Goal: Information Seeking & Learning: Learn about a topic

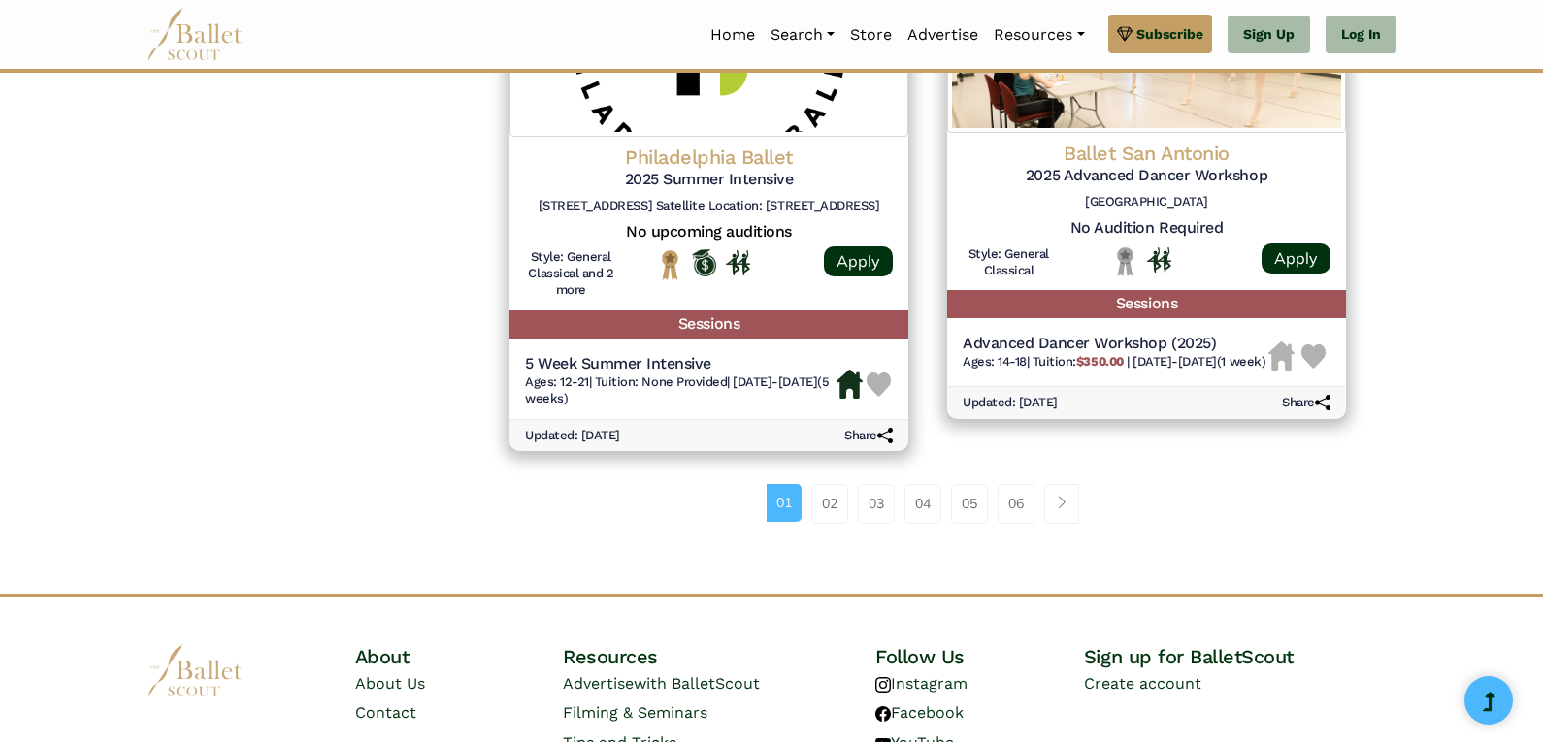
scroll to position [2718, 0]
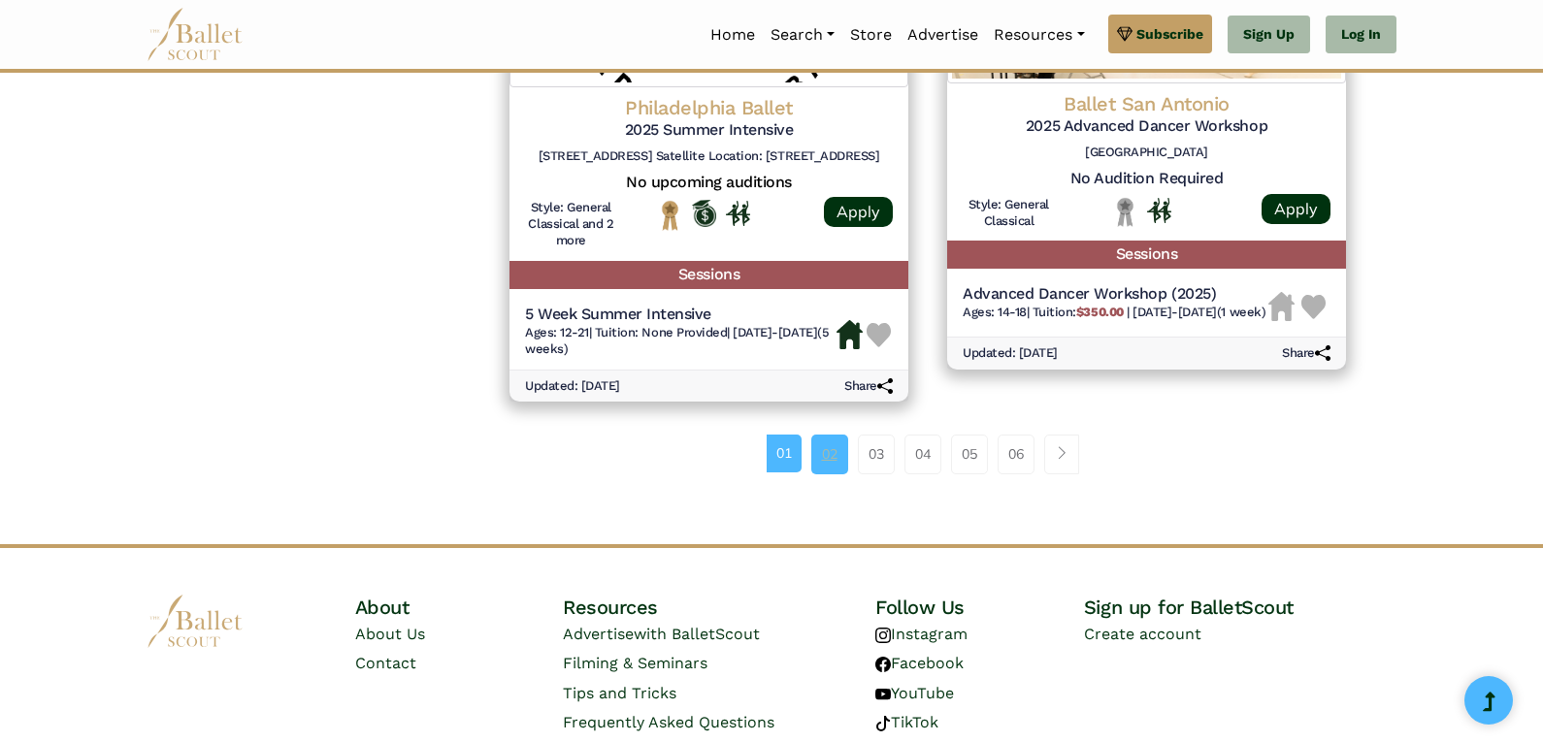
click at [826, 455] on link "02" at bounding box center [829, 454] width 37 height 39
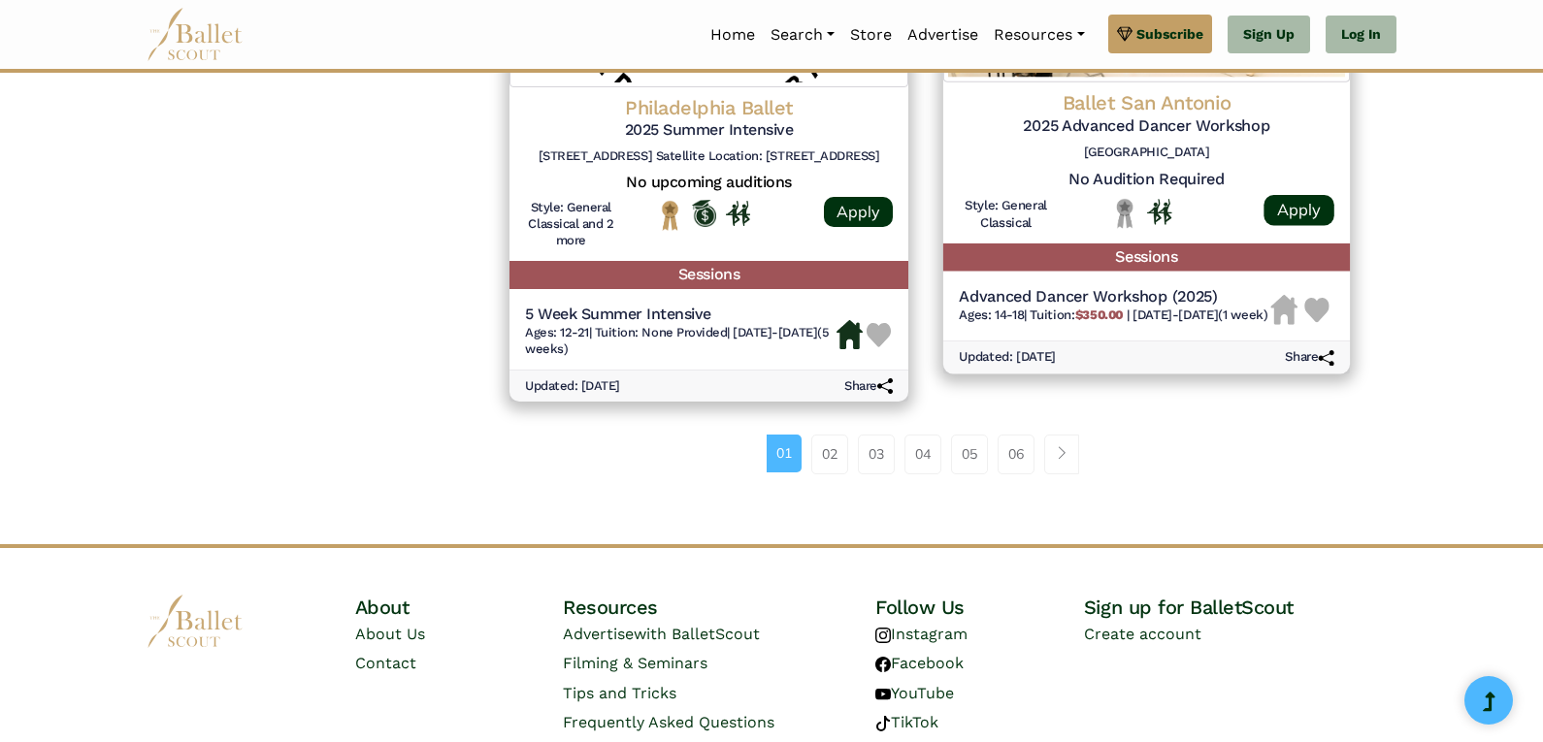
scroll to position [2656, 0]
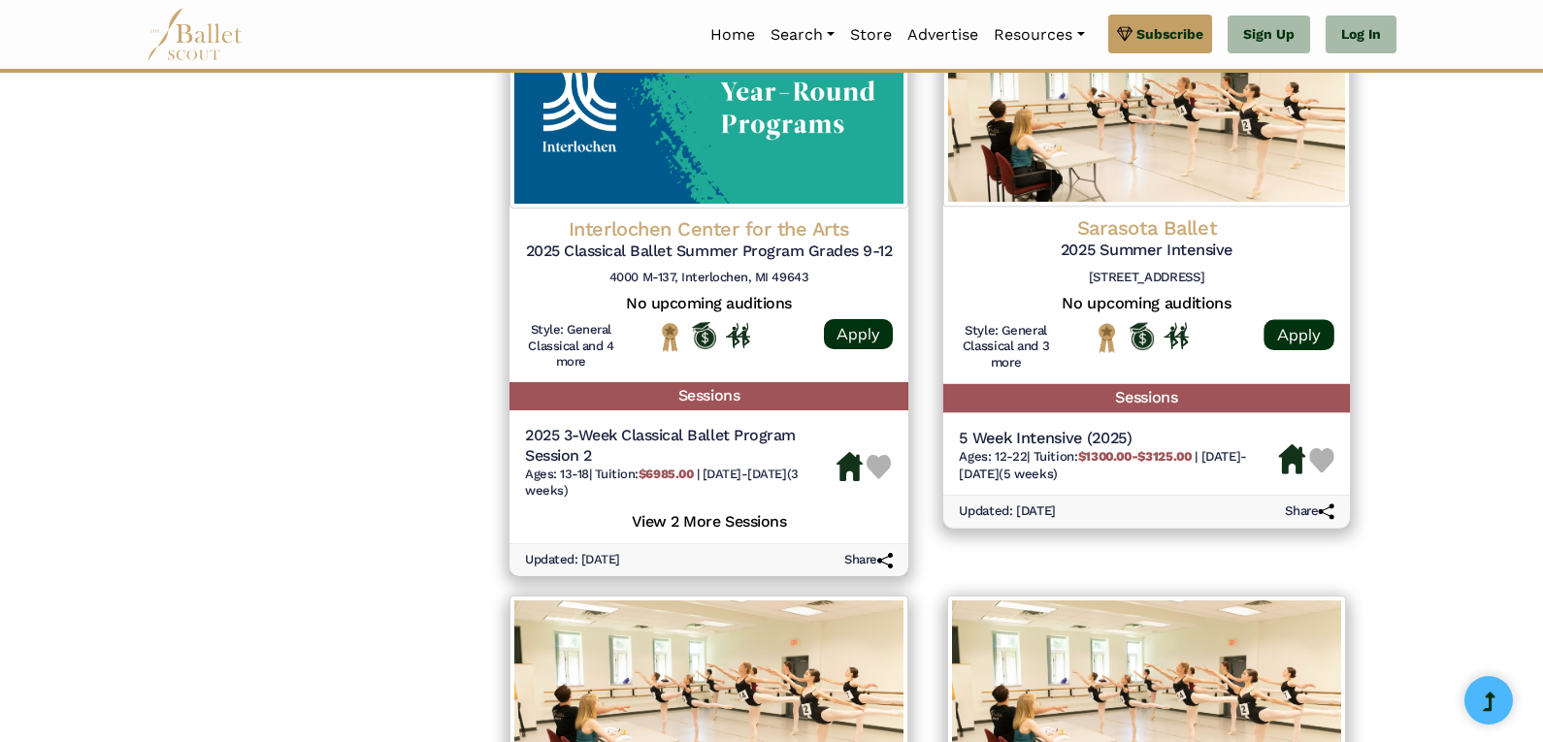
scroll to position [2135, 0]
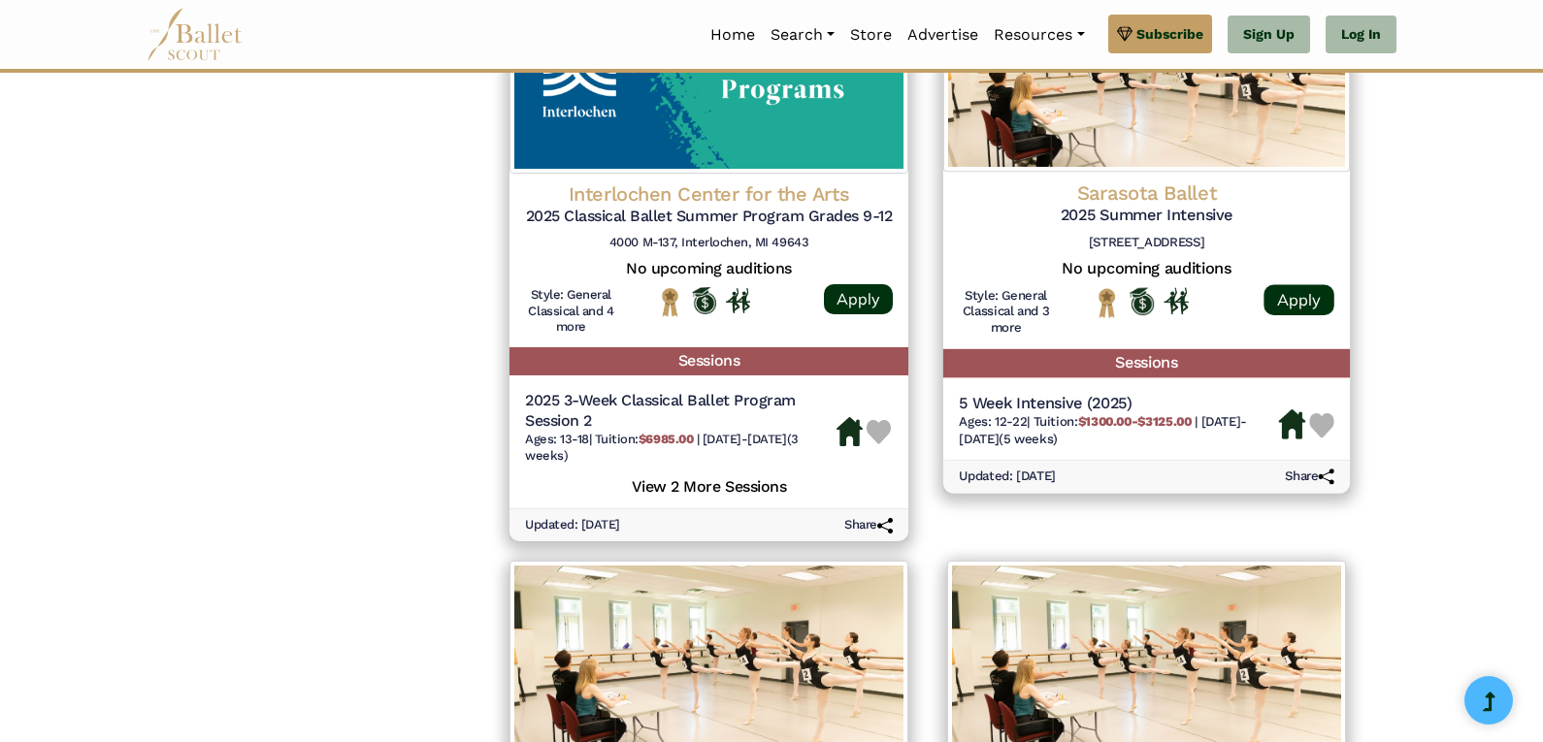
click at [1008, 414] on span "Ages: 12-22" at bounding box center [993, 421] width 68 height 15
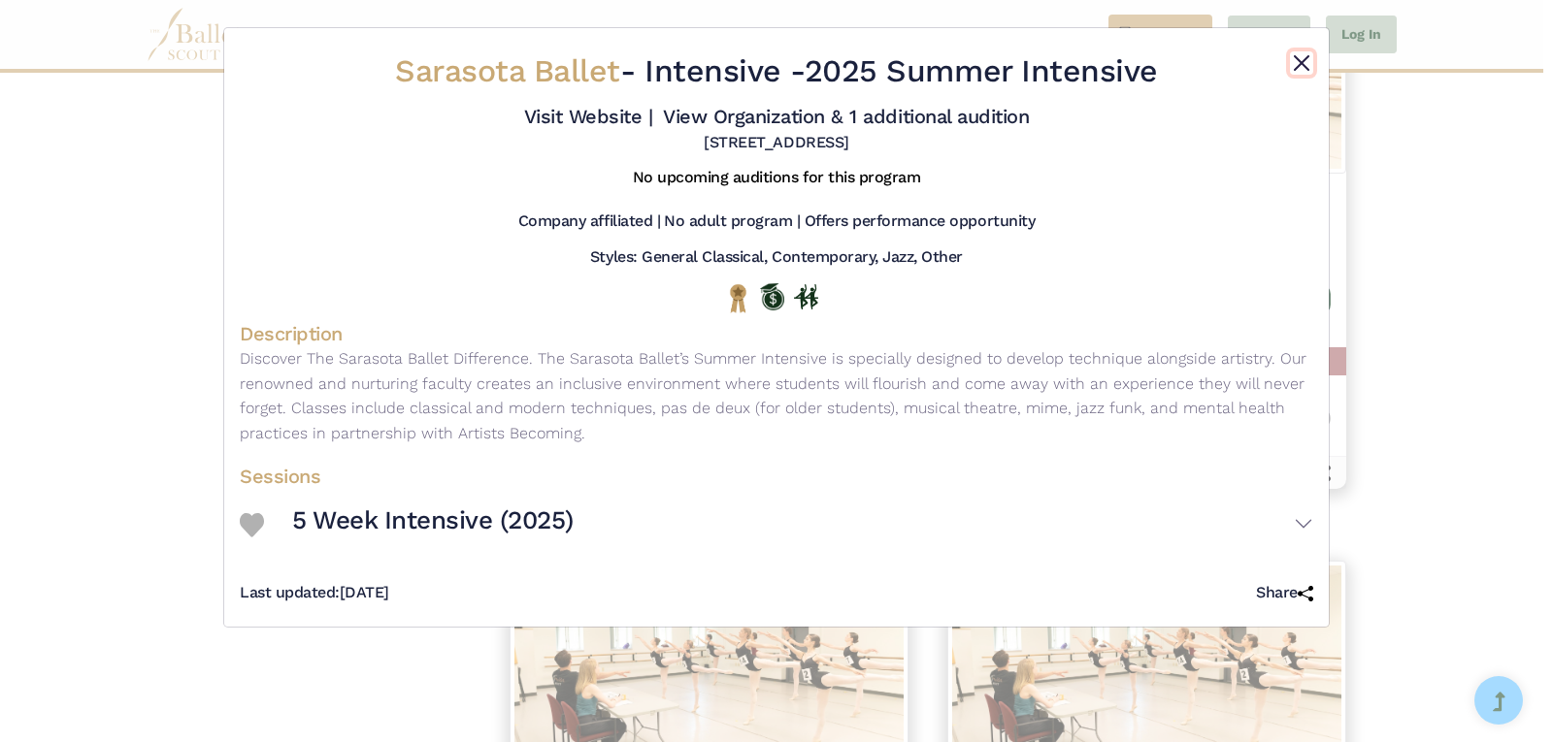
click at [1303, 62] on button "Close" at bounding box center [1301, 62] width 23 height 23
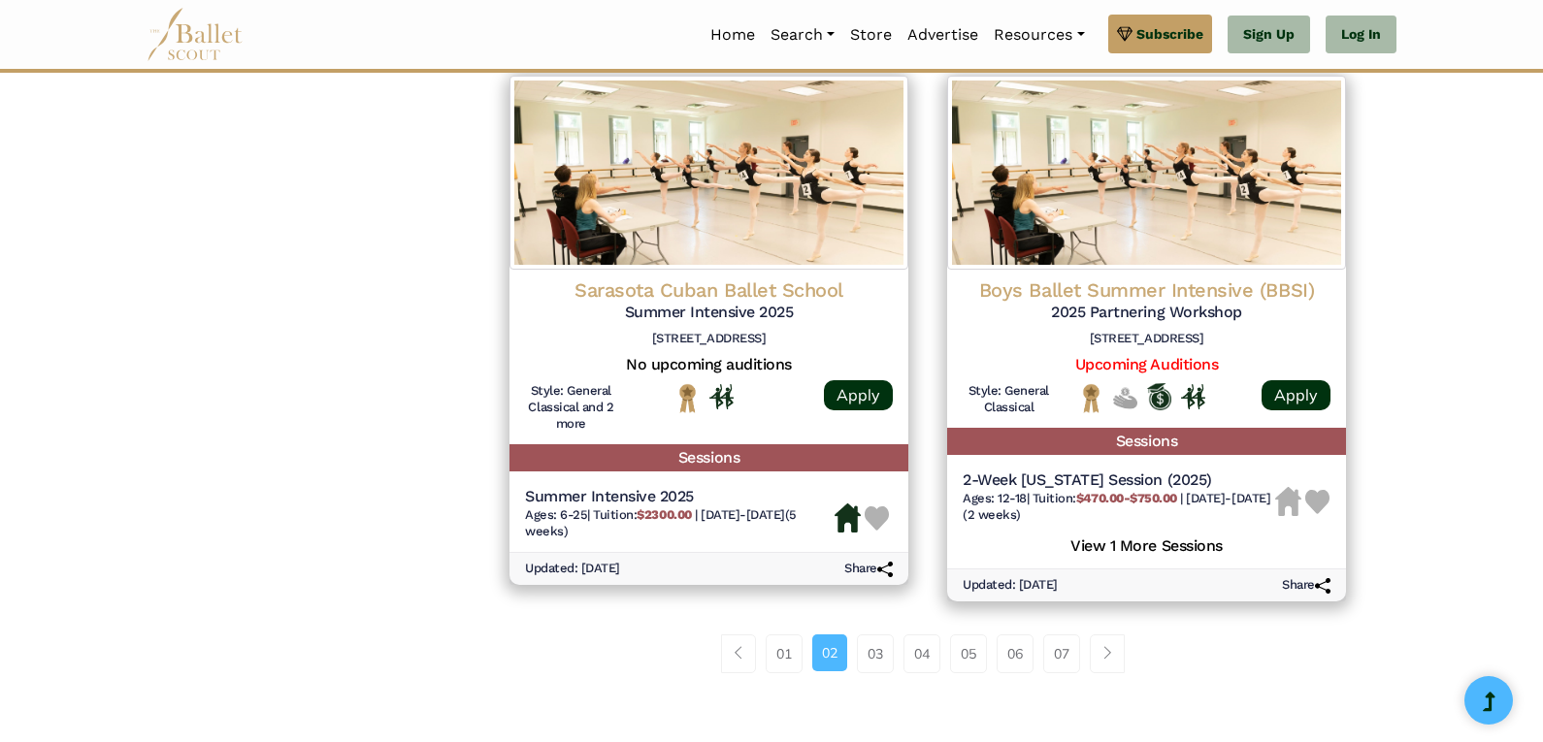
scroll to position [2718, 0]
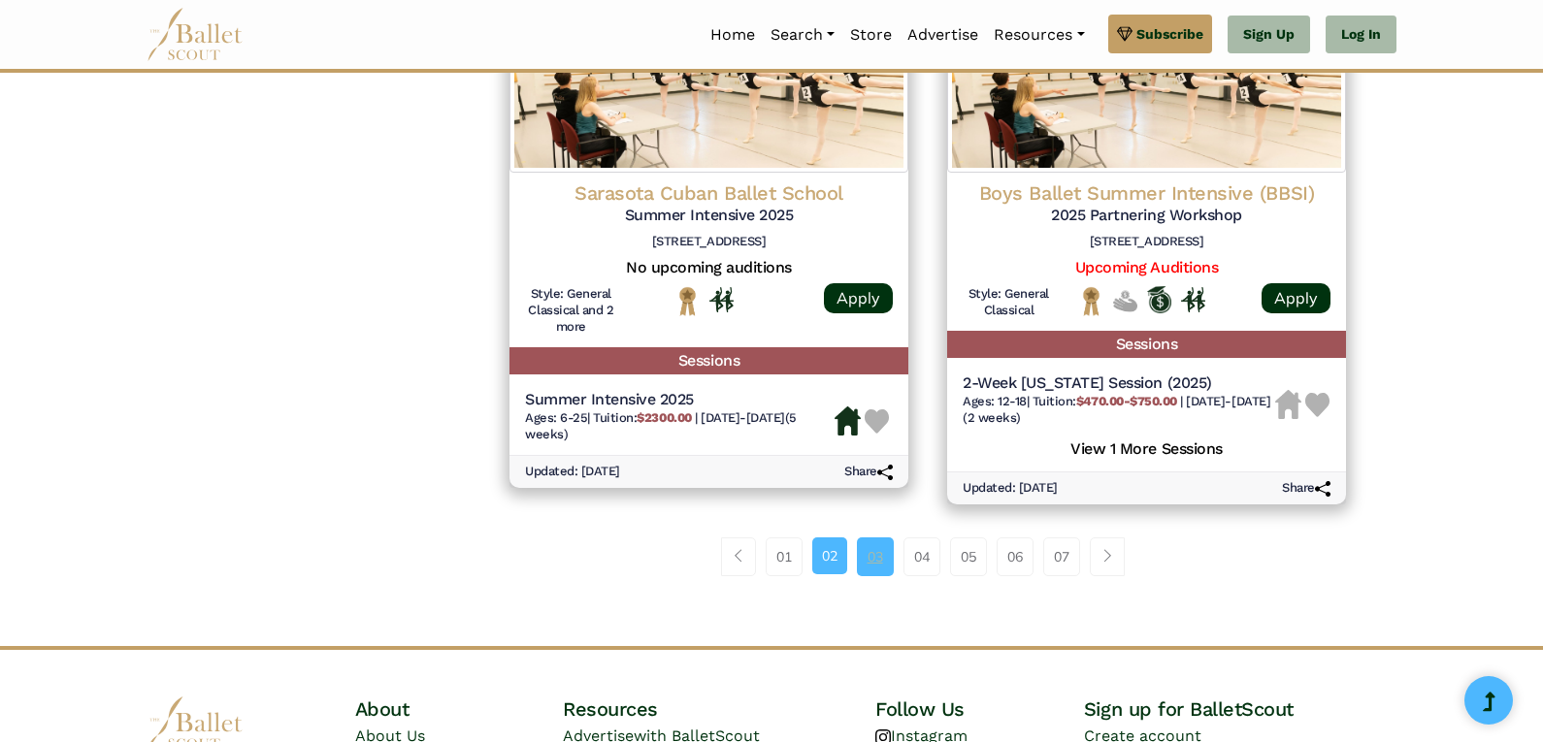
click at [869, 566] on link "03" at bounding box center [875, 557] width 37 height 39
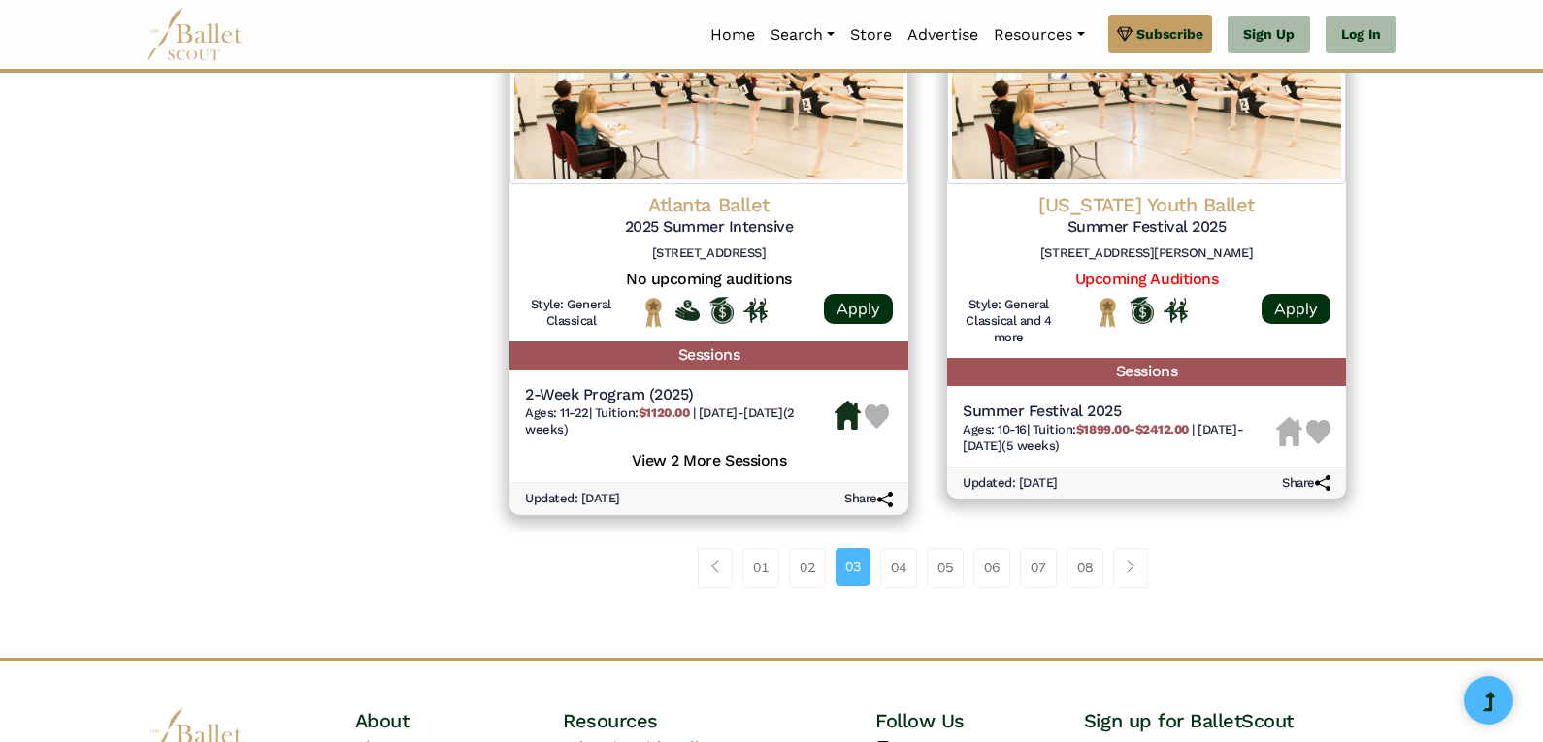
scroll to position [2718, 0]
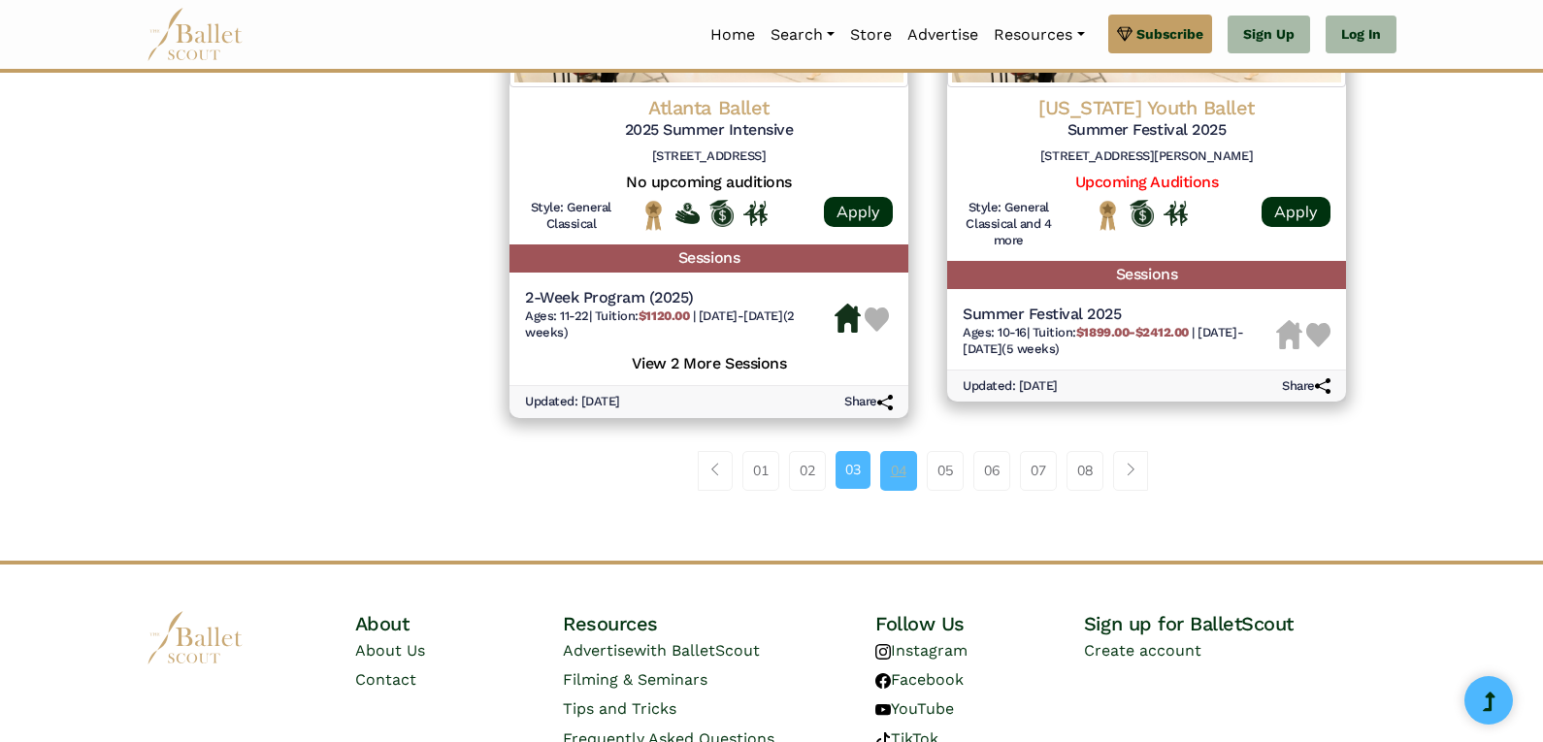
click at [907, 484] on link "04" at bounding box center [898, 470] width 37 height 39
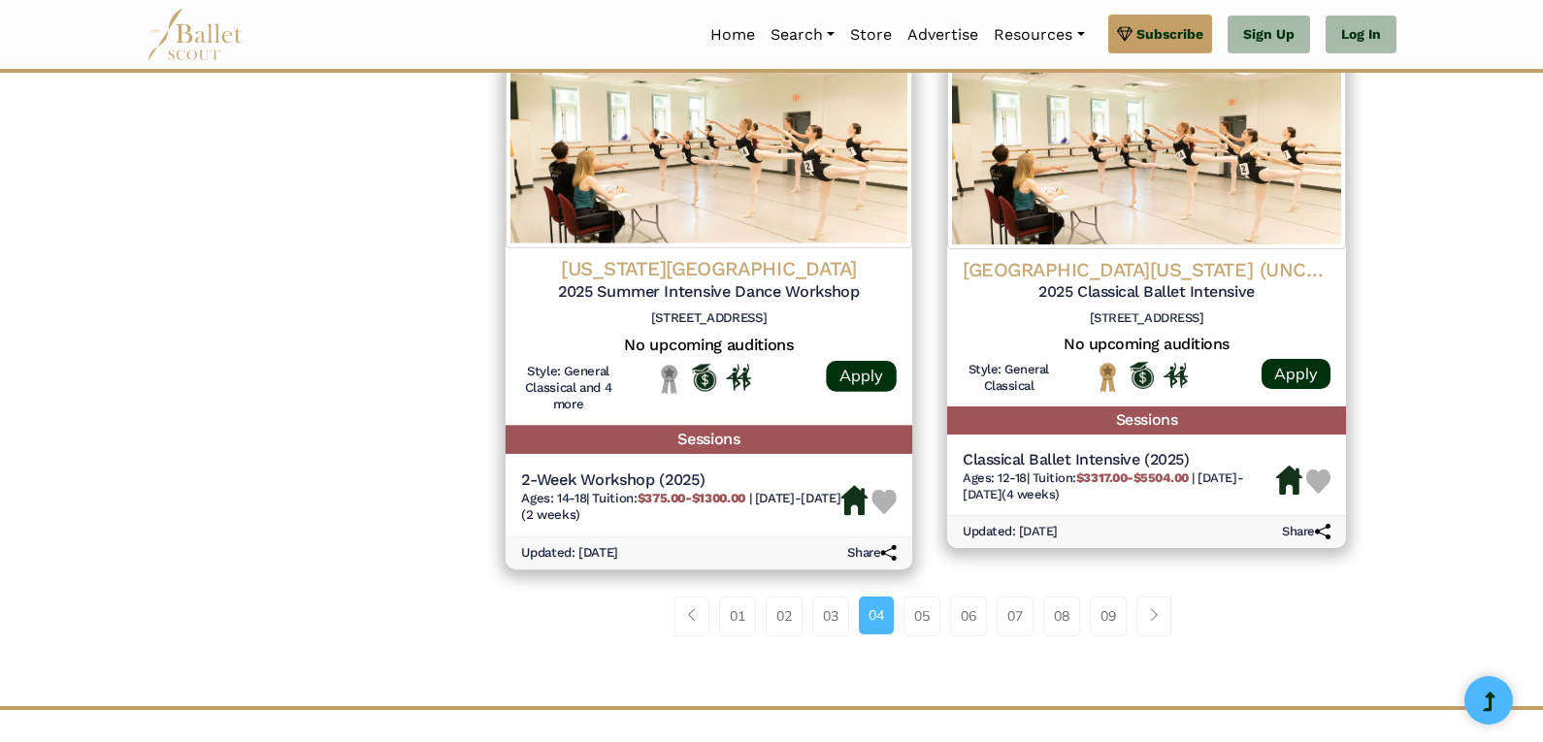
scroll to position [2524, 0]
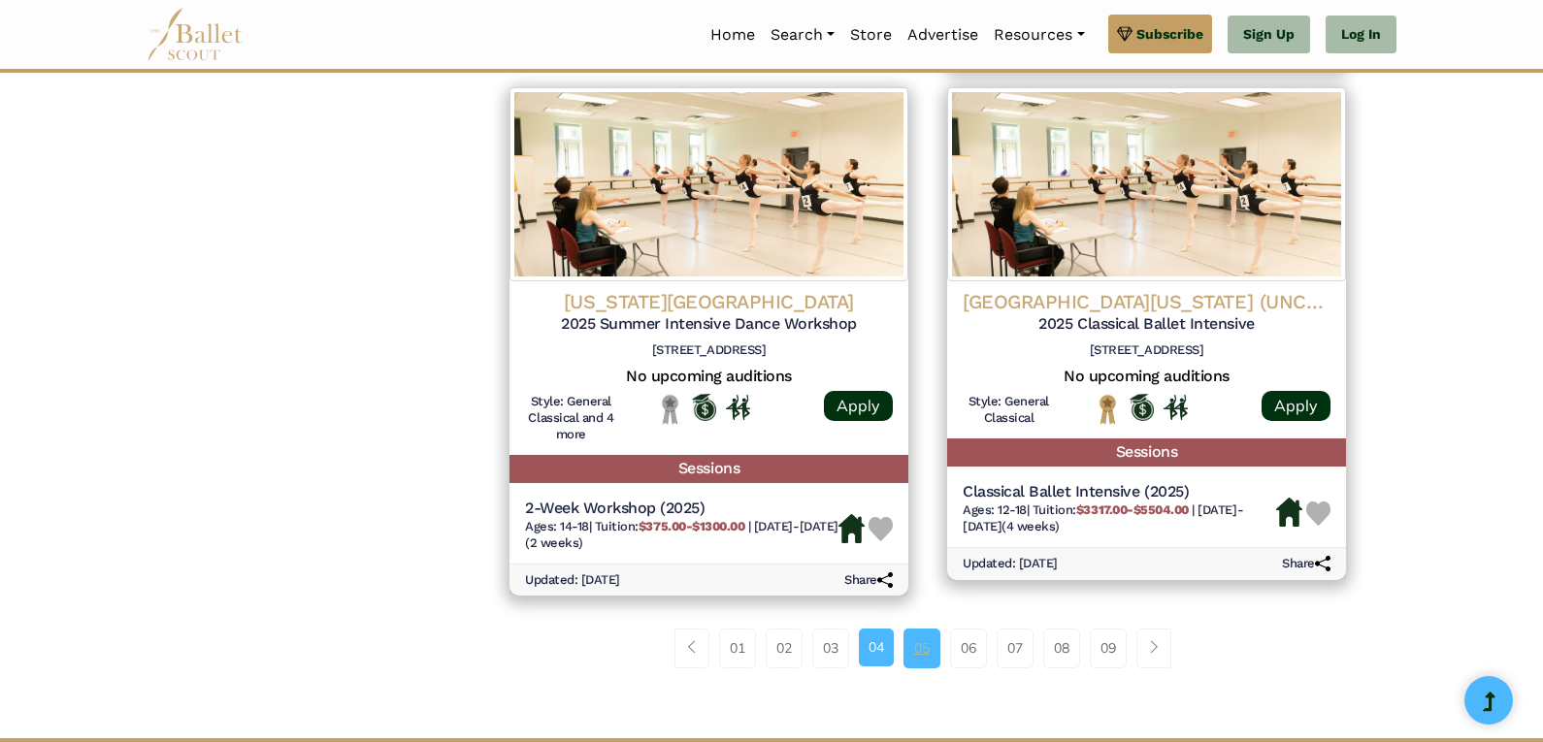
click at [924, 668] on link "05" at bounding box center [922, 648] width 37 height 39
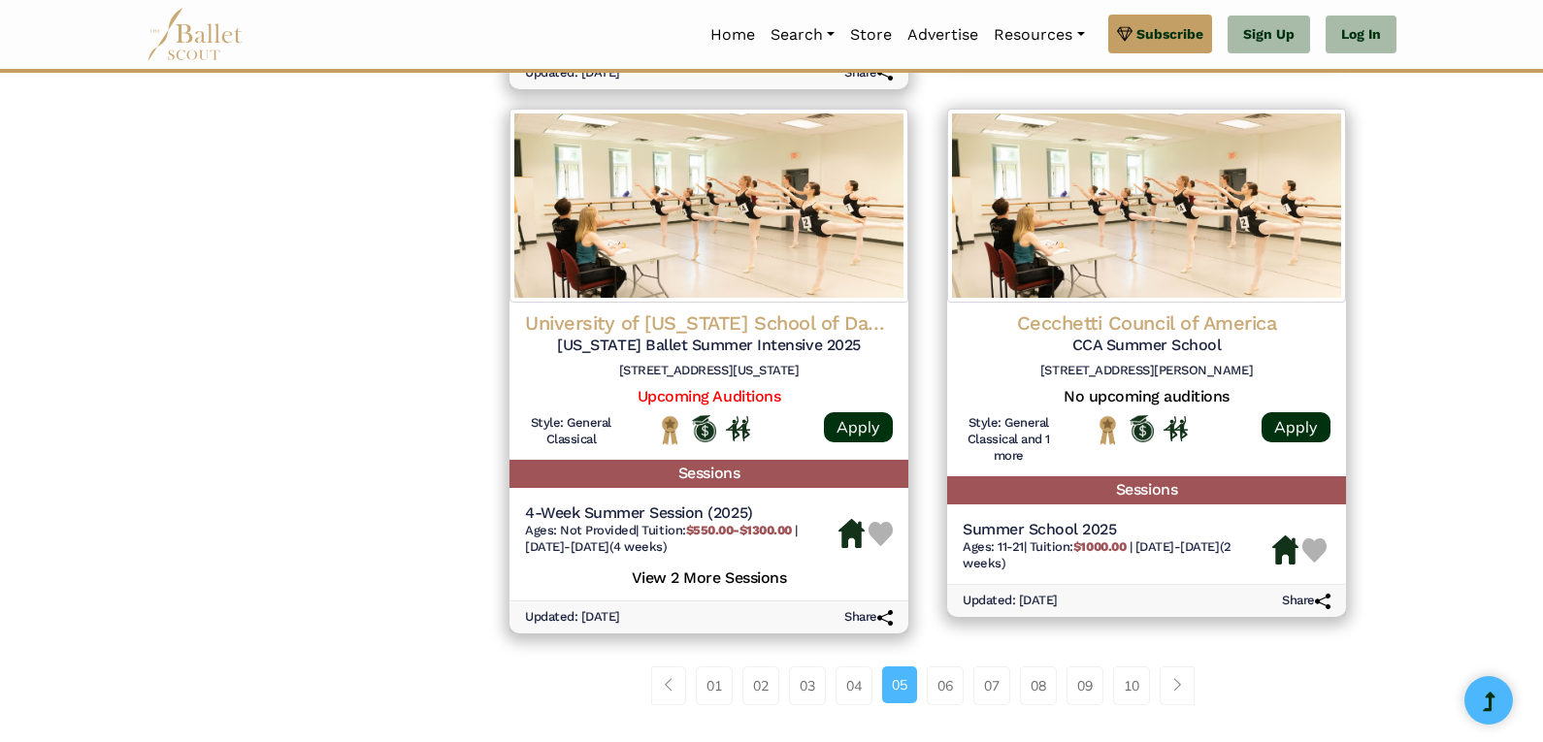
scroll to position [2621, 0]
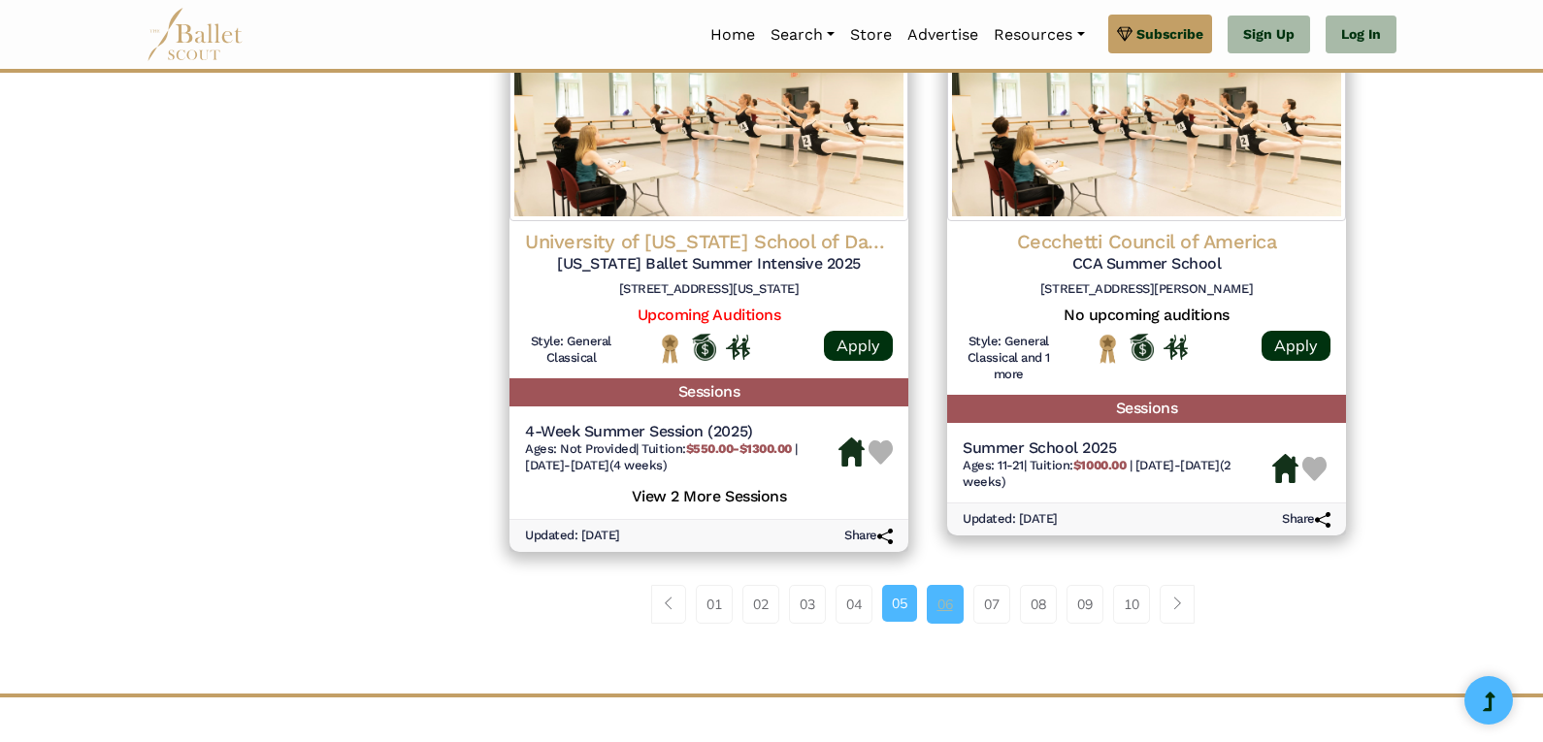
click at [949, 612] on link "06" at bounding box center [945, 604] width 37 height 39
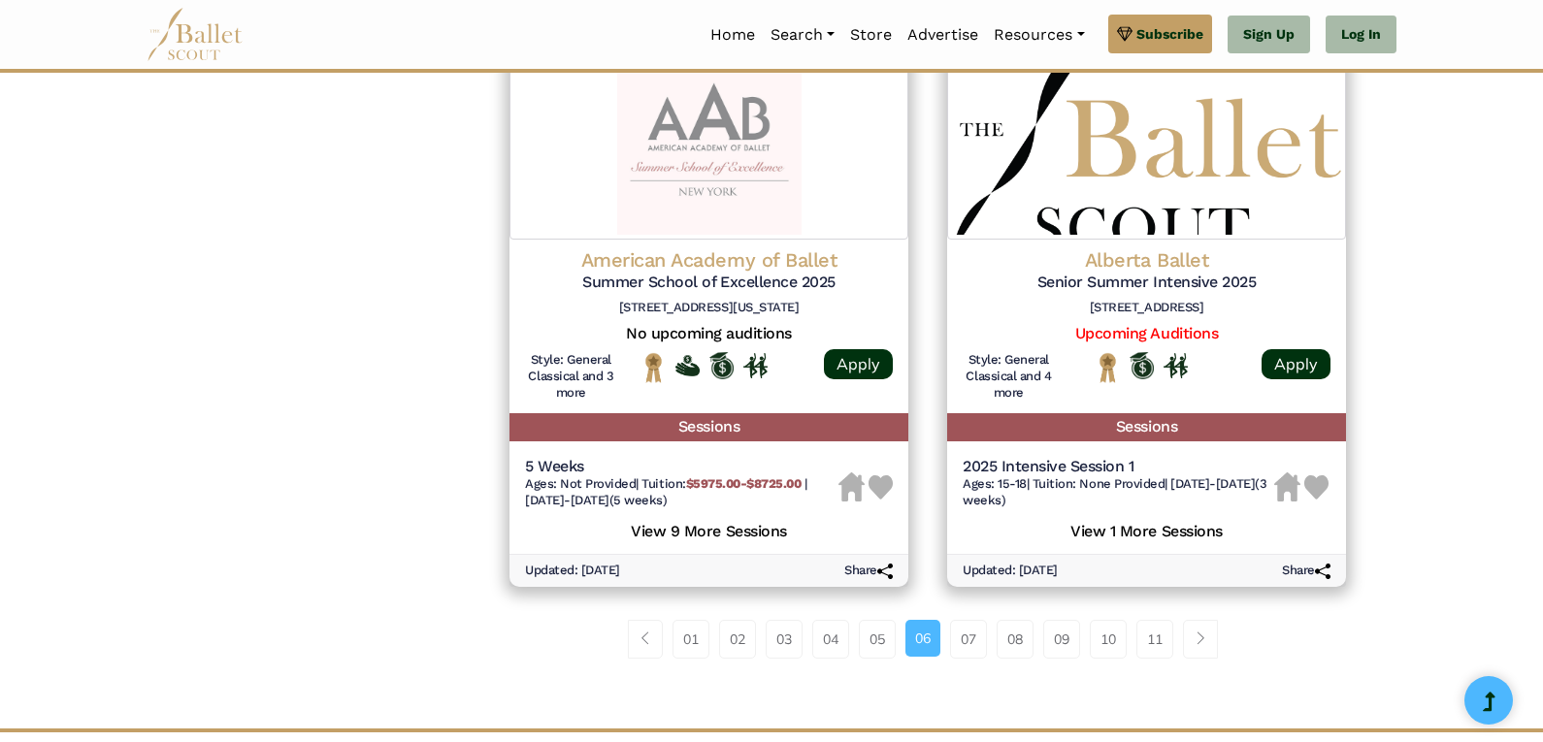
scroll to position [2621, 0]
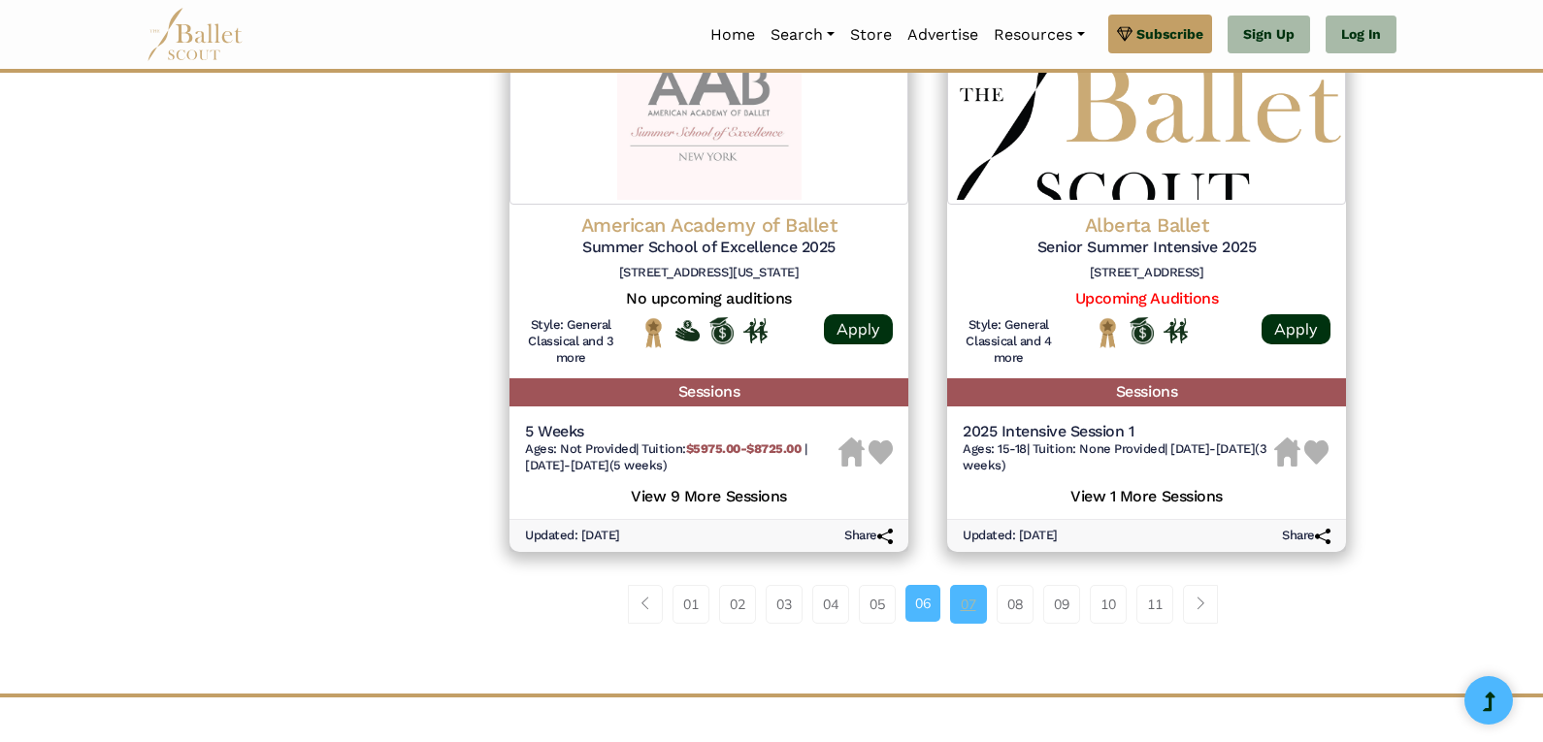
click at [976, 604] on link "07" at bounding box center [968, 604] width 37 height 39
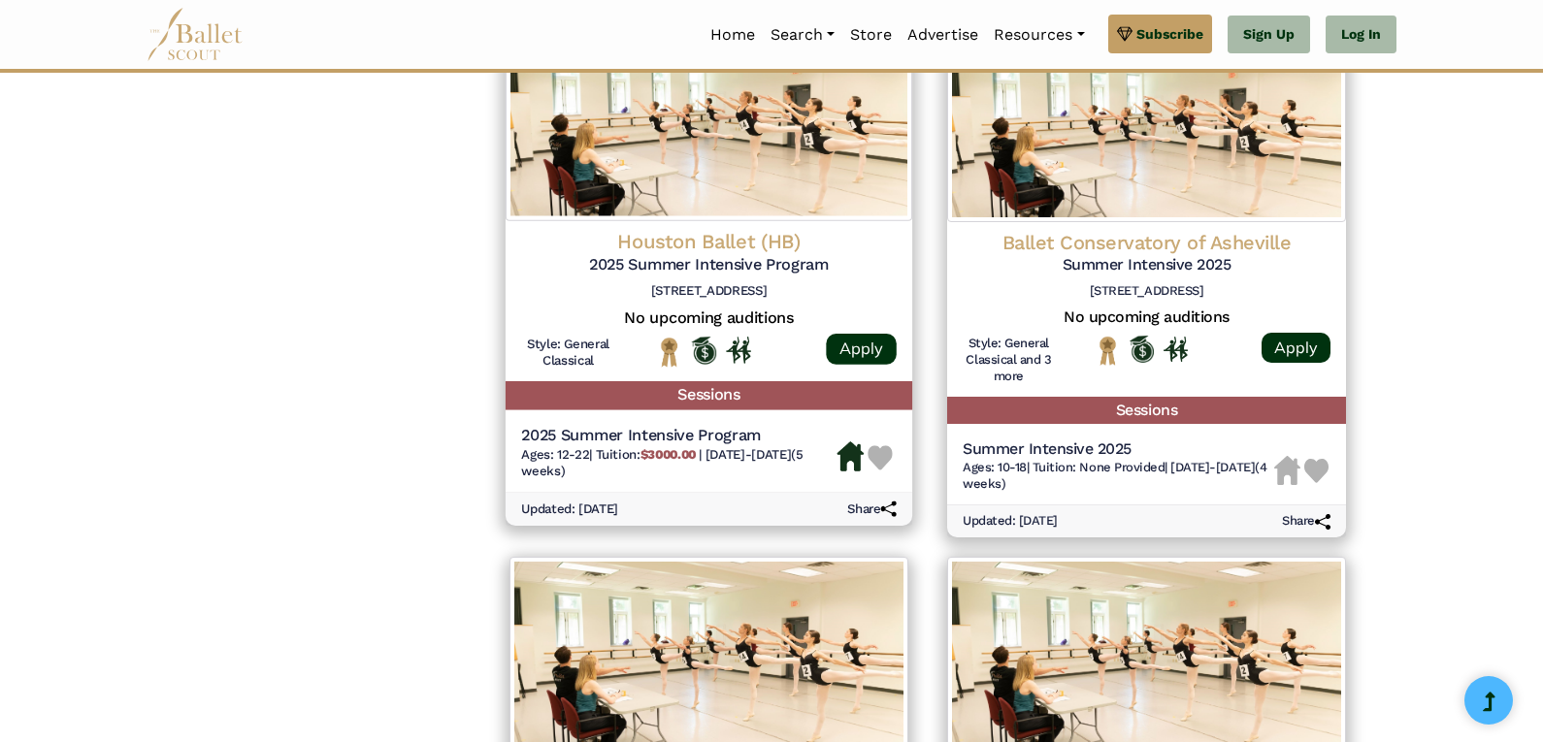
scroll to position [2038, 0]
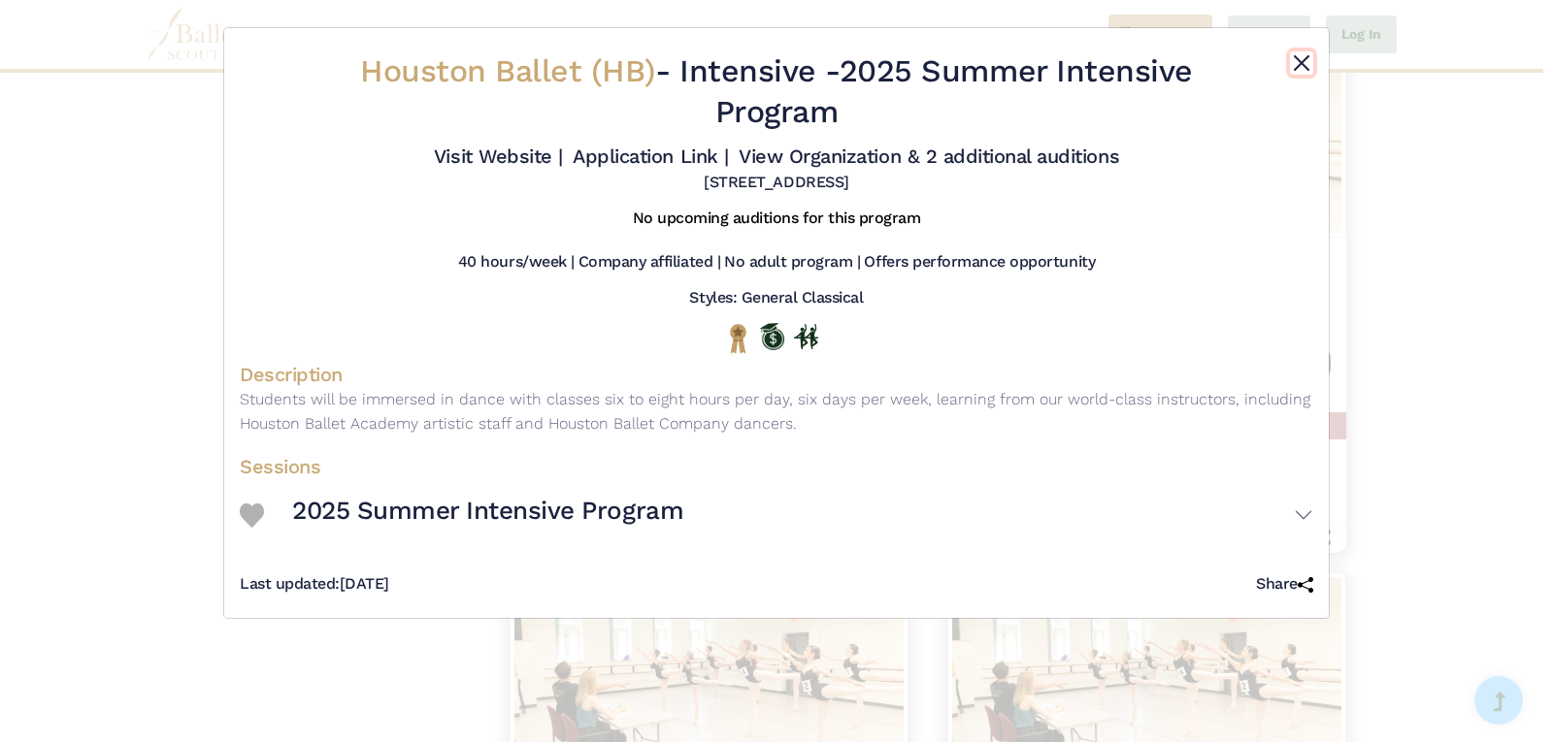
click at [1301, 65] on button "Close" at bounding box center [1301, 62] width 23 height 23
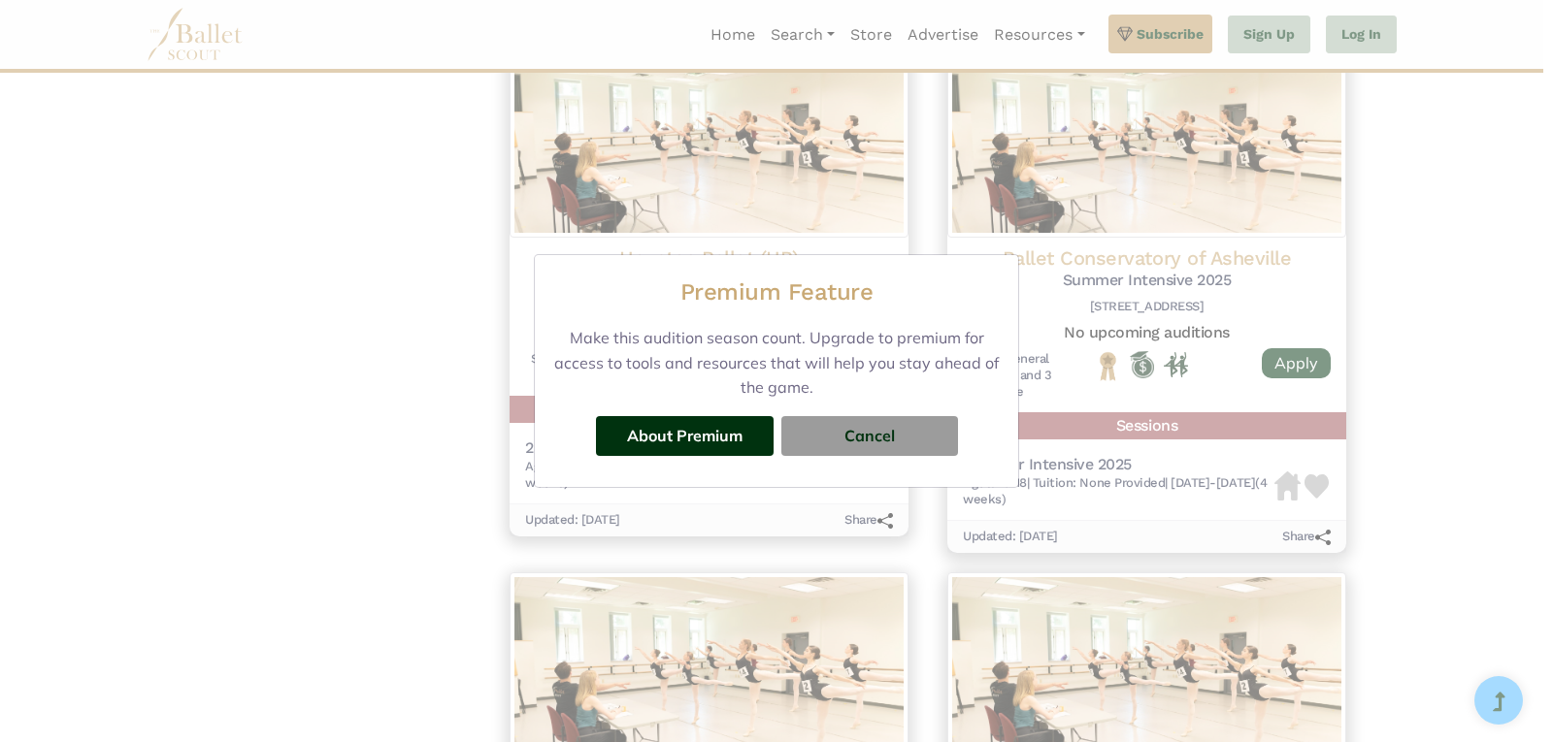
click at [302, 390] on div "Premium Feature Make this audition season count. Upgrade to premium for access …" at bounding box center [776, 371] width 1553 height 742
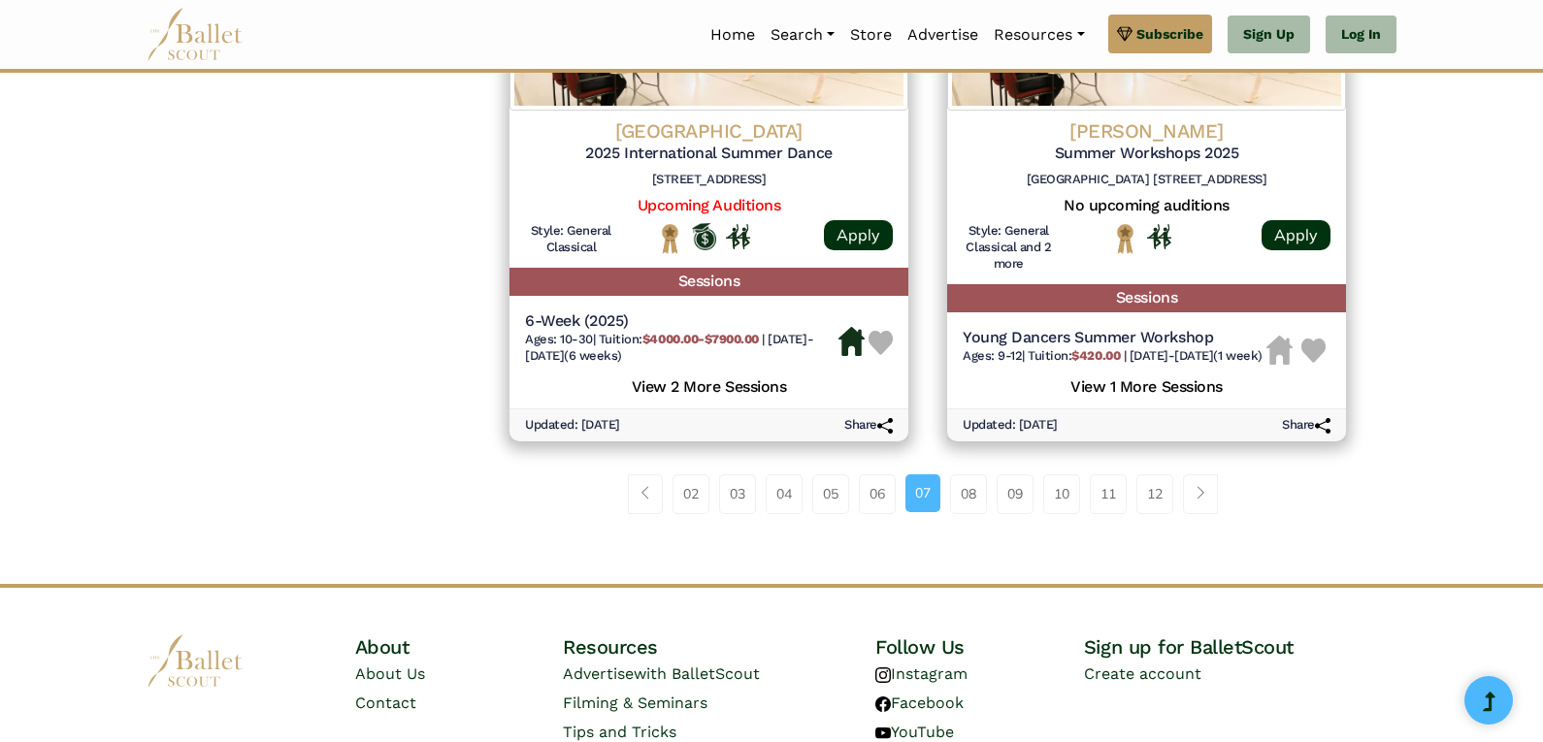
scroll to position [2718, 0]
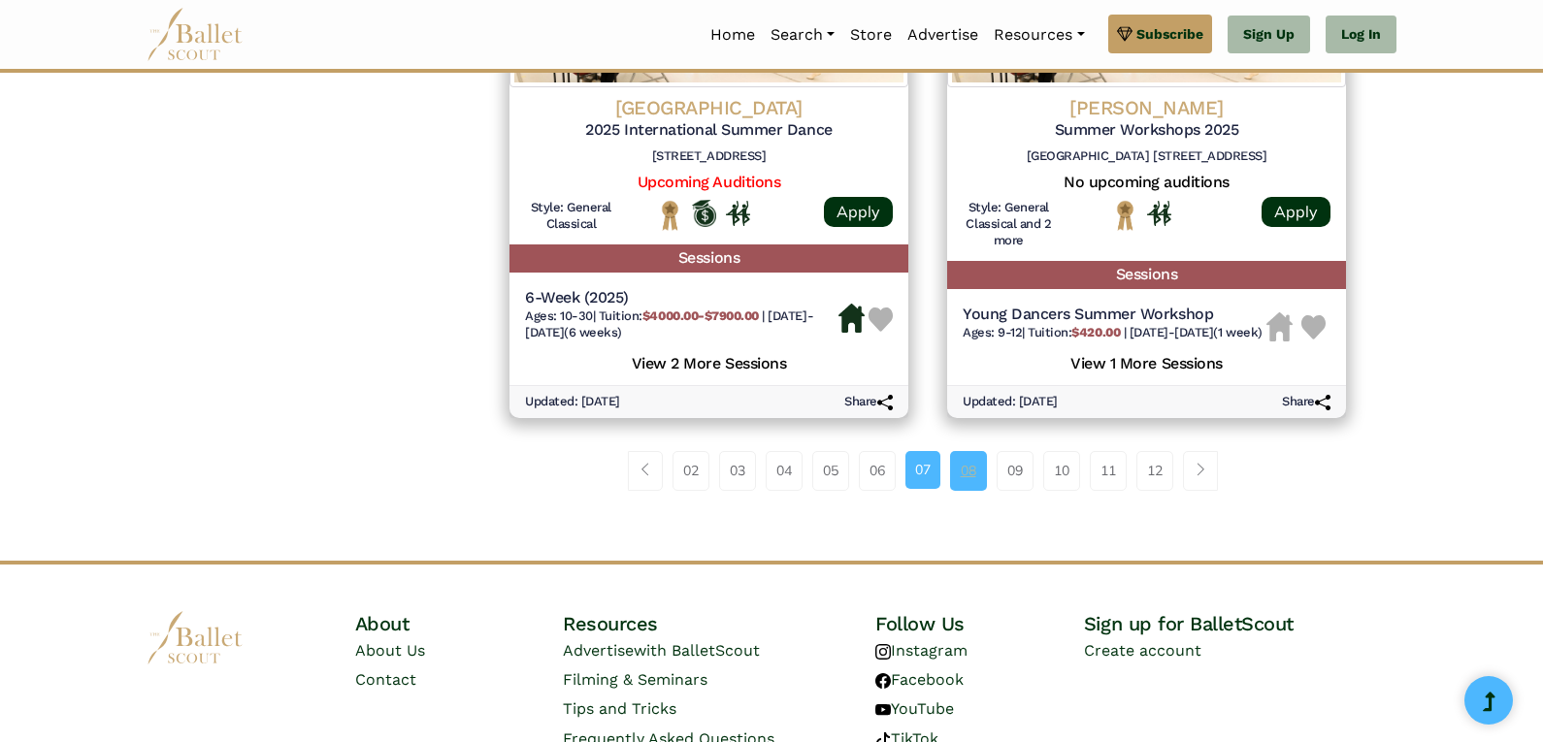
click at [982, 490] on link "08" at bounding box center [968, 470] width 37 height 39
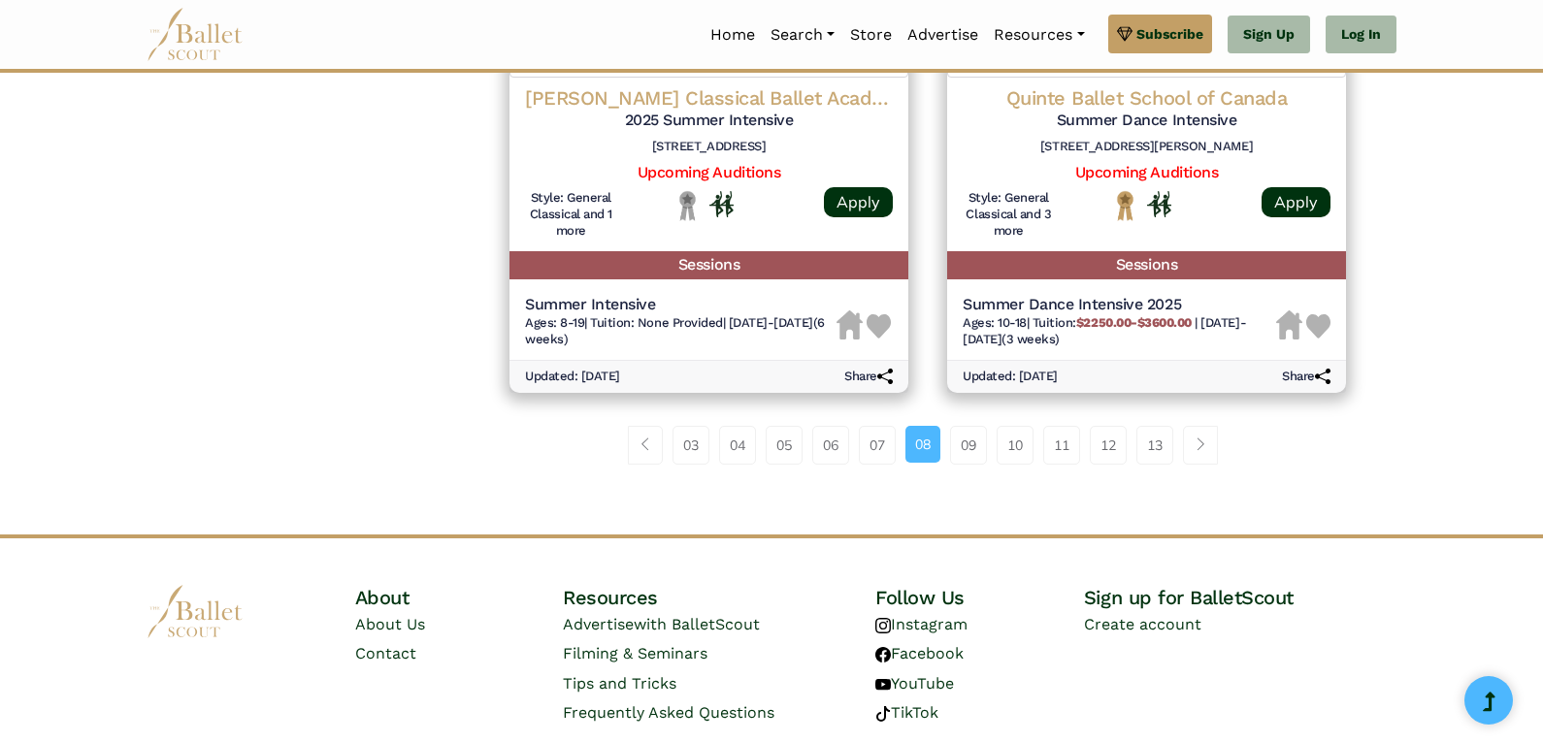
scroll to position [2776, 0]
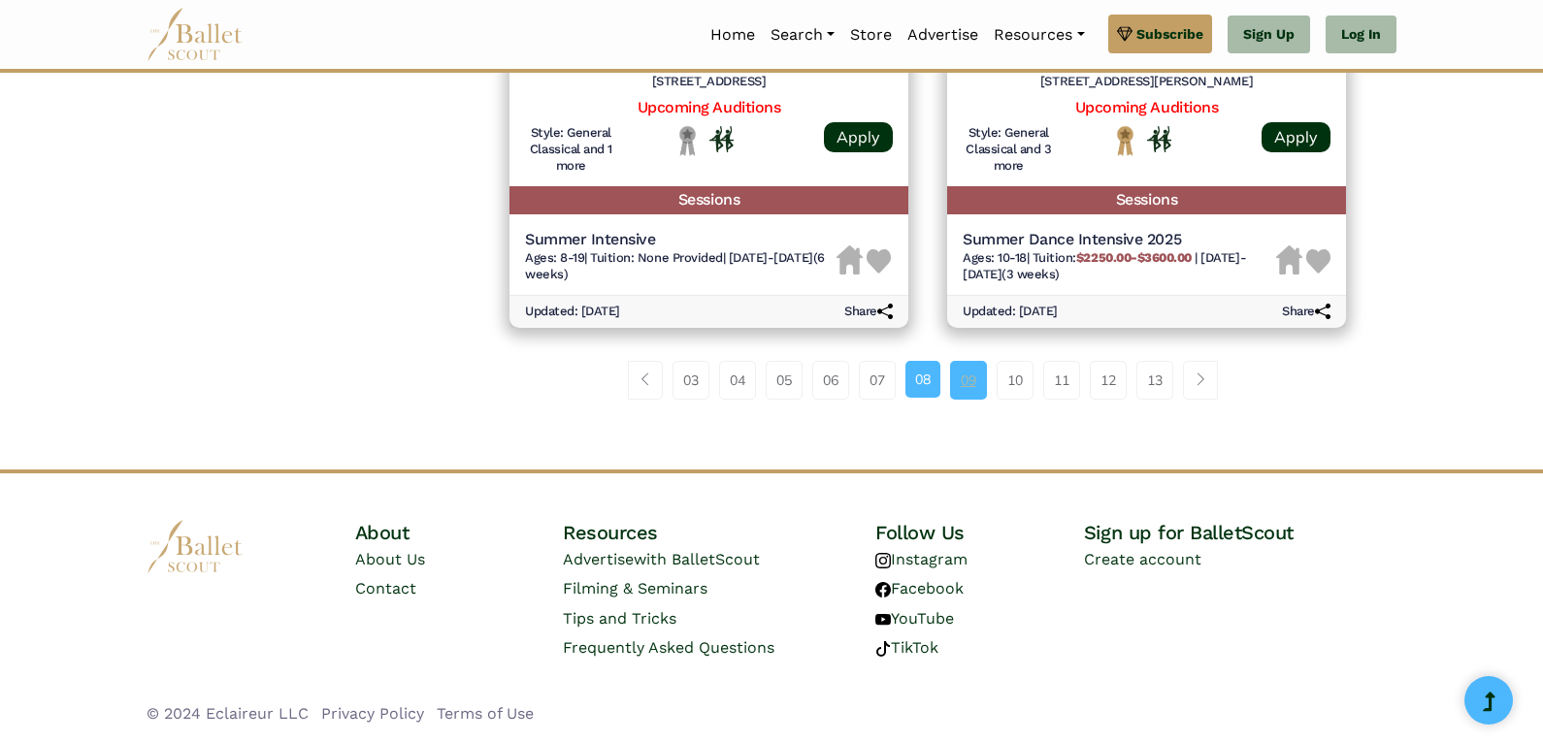
click at [979, 389] on link "09" at bounding box center [968, 380] width 37 height 39
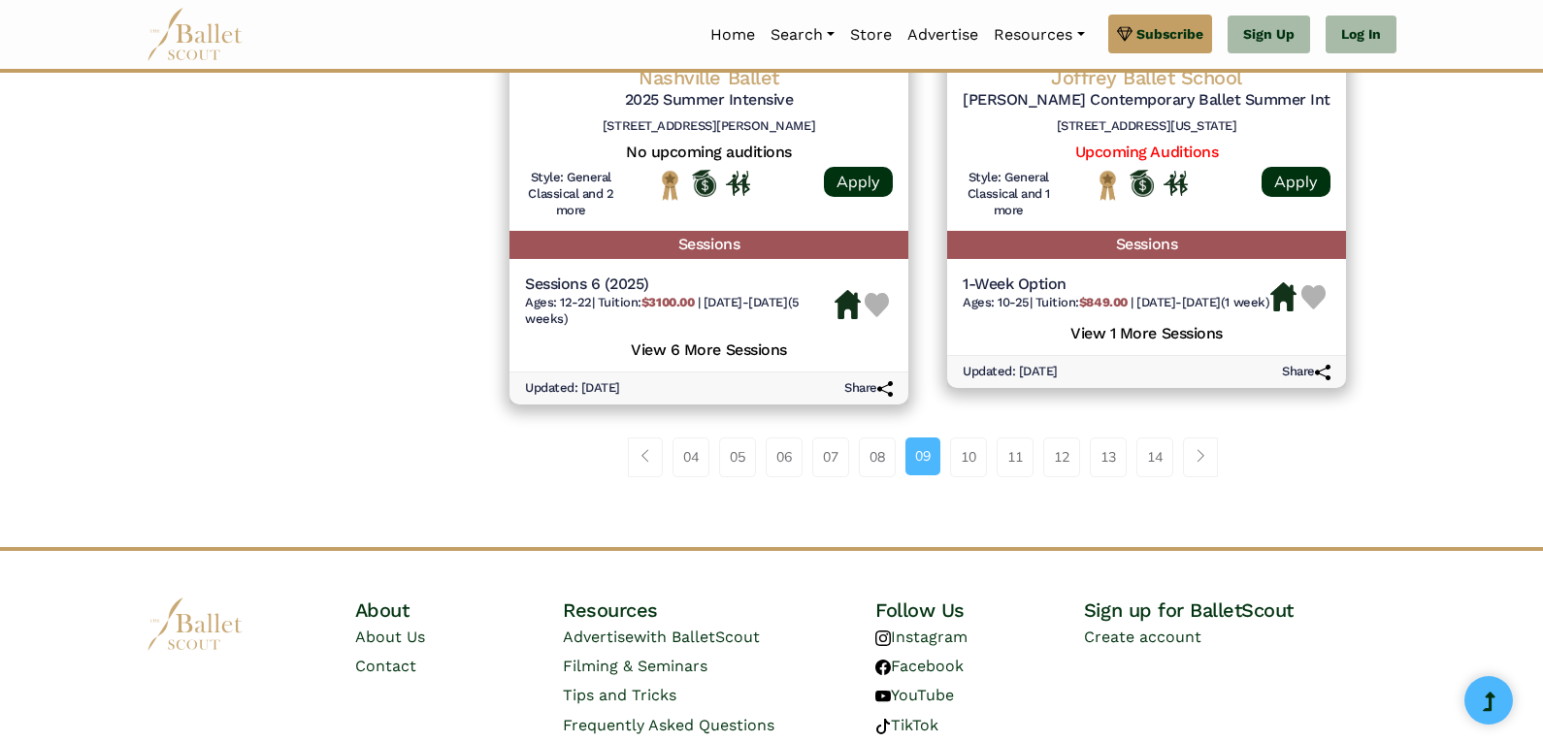
scroll to position [2718, 0]
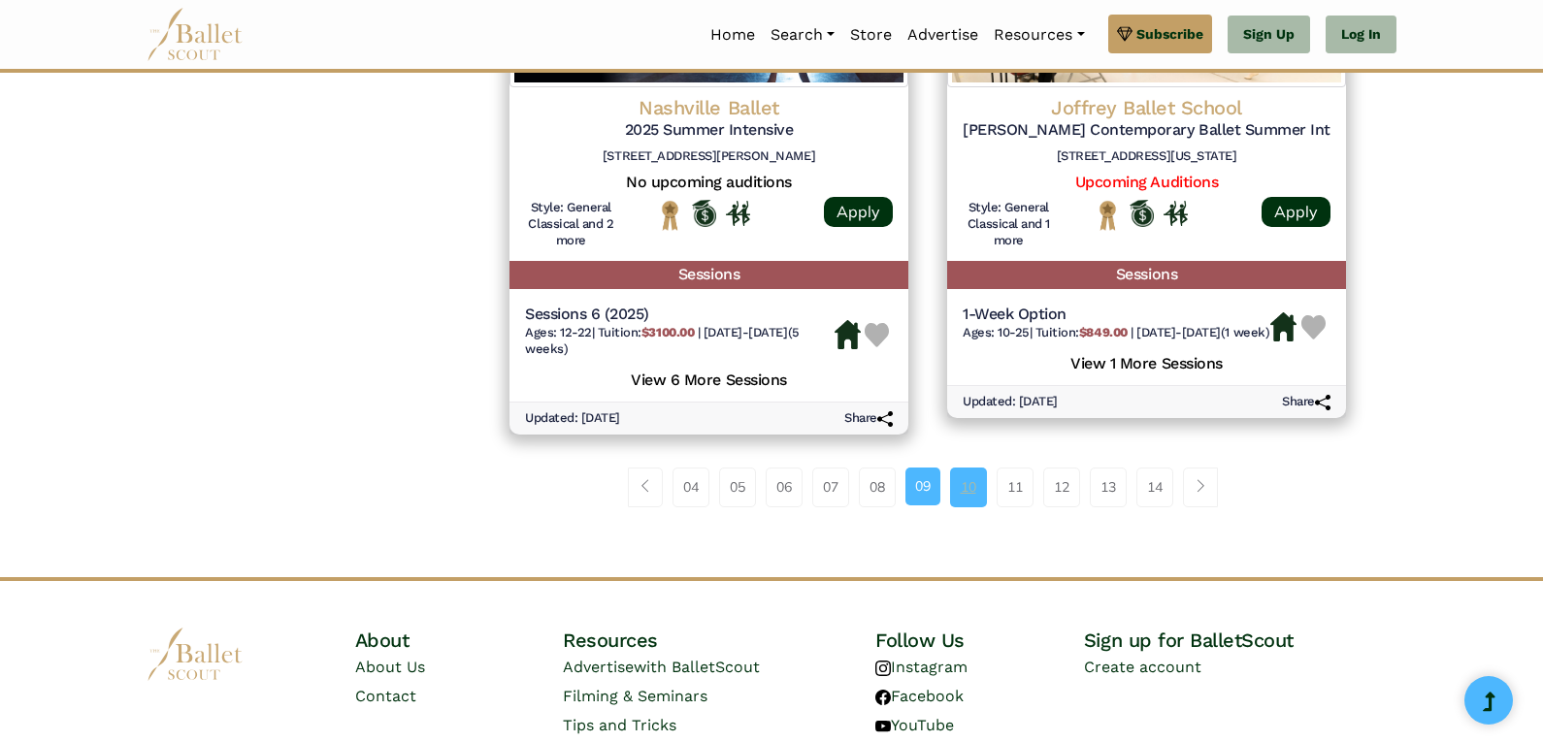
click at [979, 489] on link "10" at bounding box center [968, 487] width 37 height 39
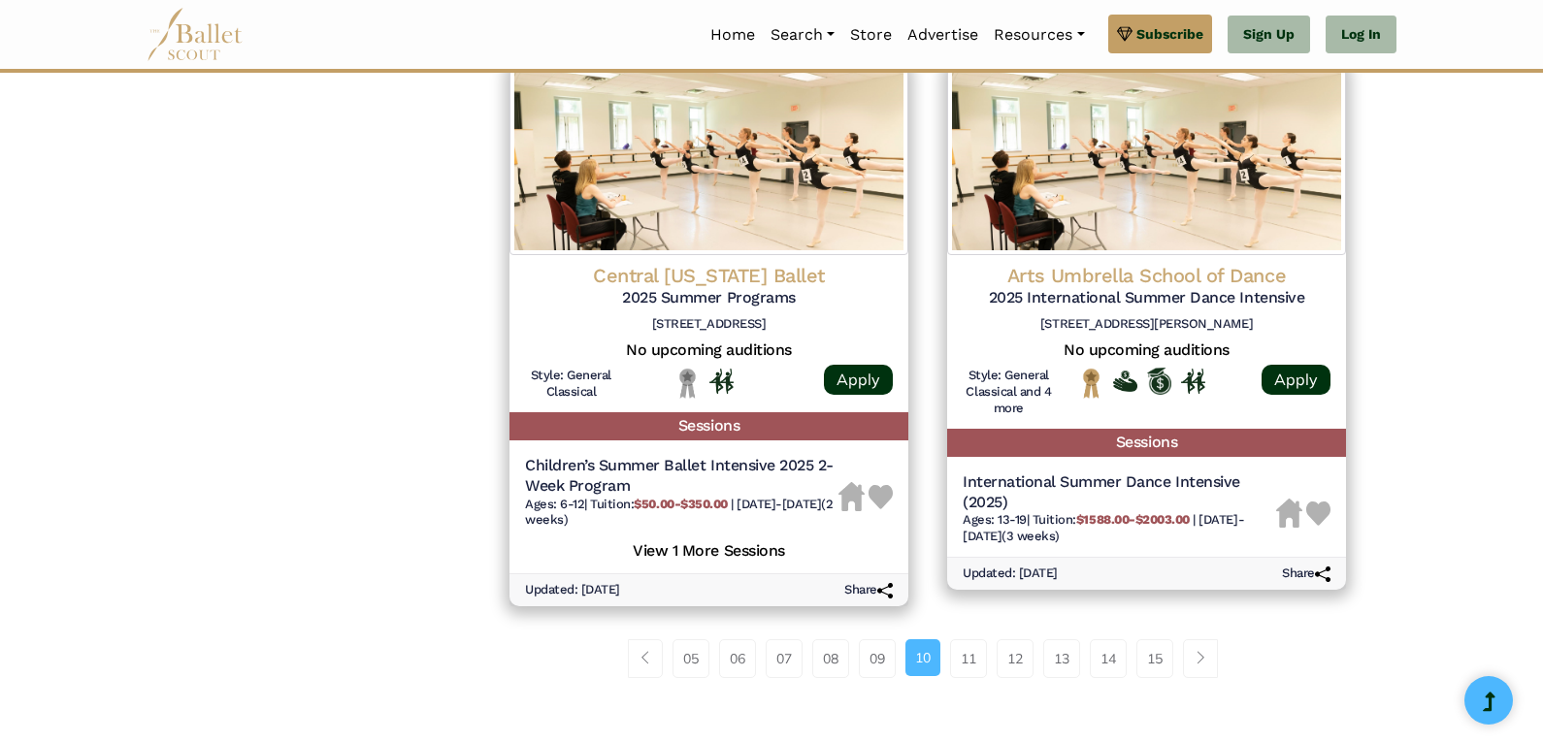
scroll to position [2621, 0]
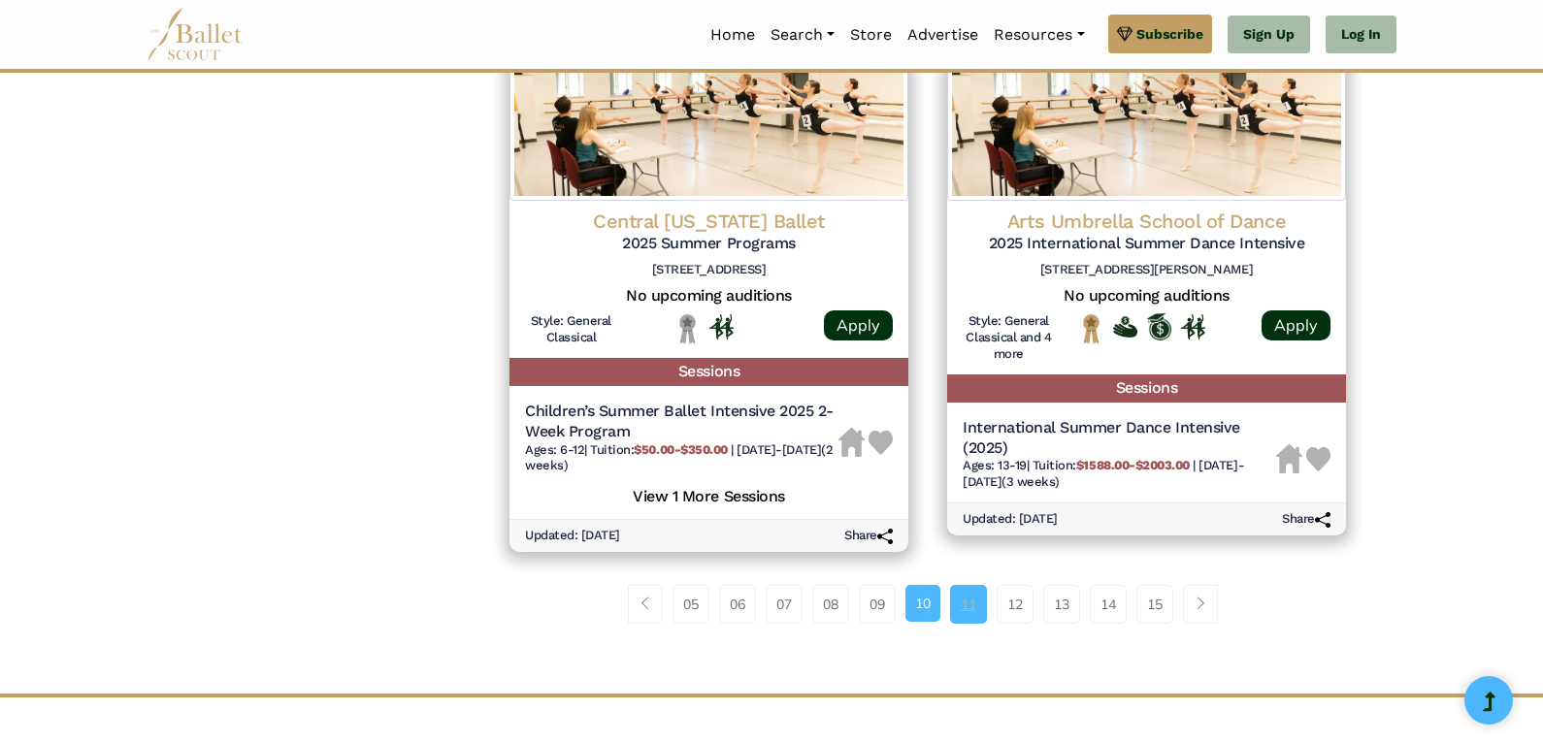
click at [984, 604] on link "11" at bounding box center [968, 604] width 37 height 39
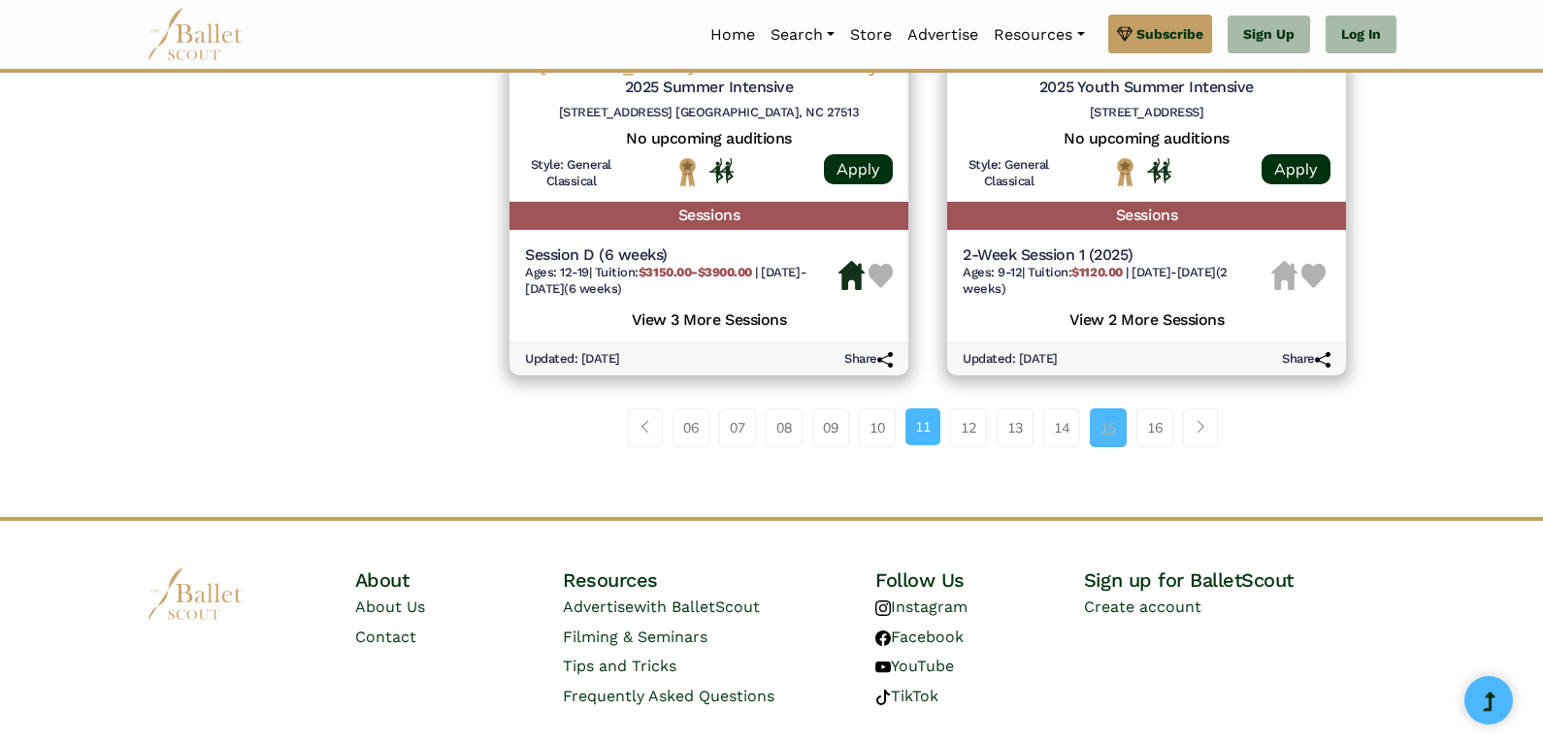
scroll to position [2815, 0]
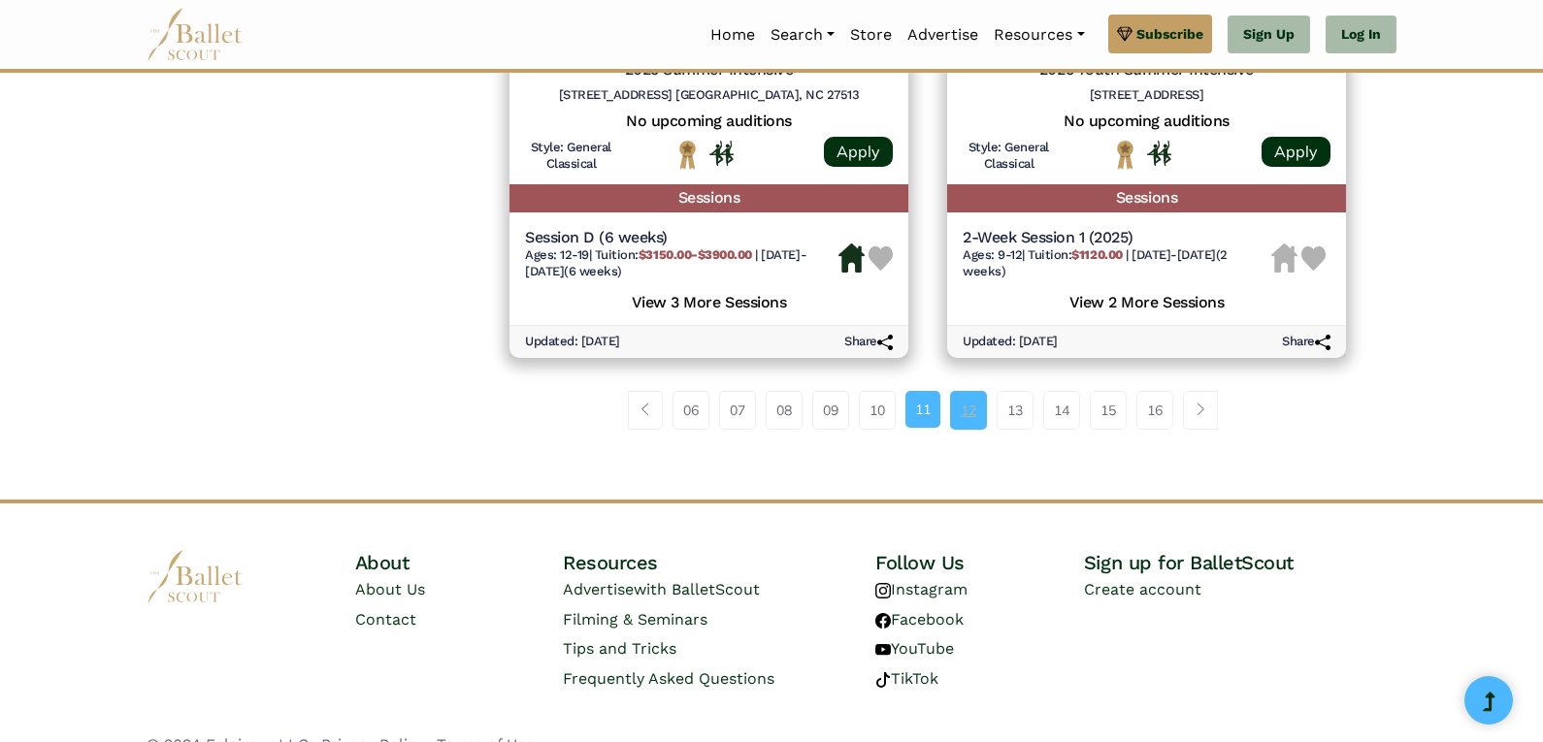
click at [972, 412] on link "12" at bounding box center [968, 410] width 37 height 39
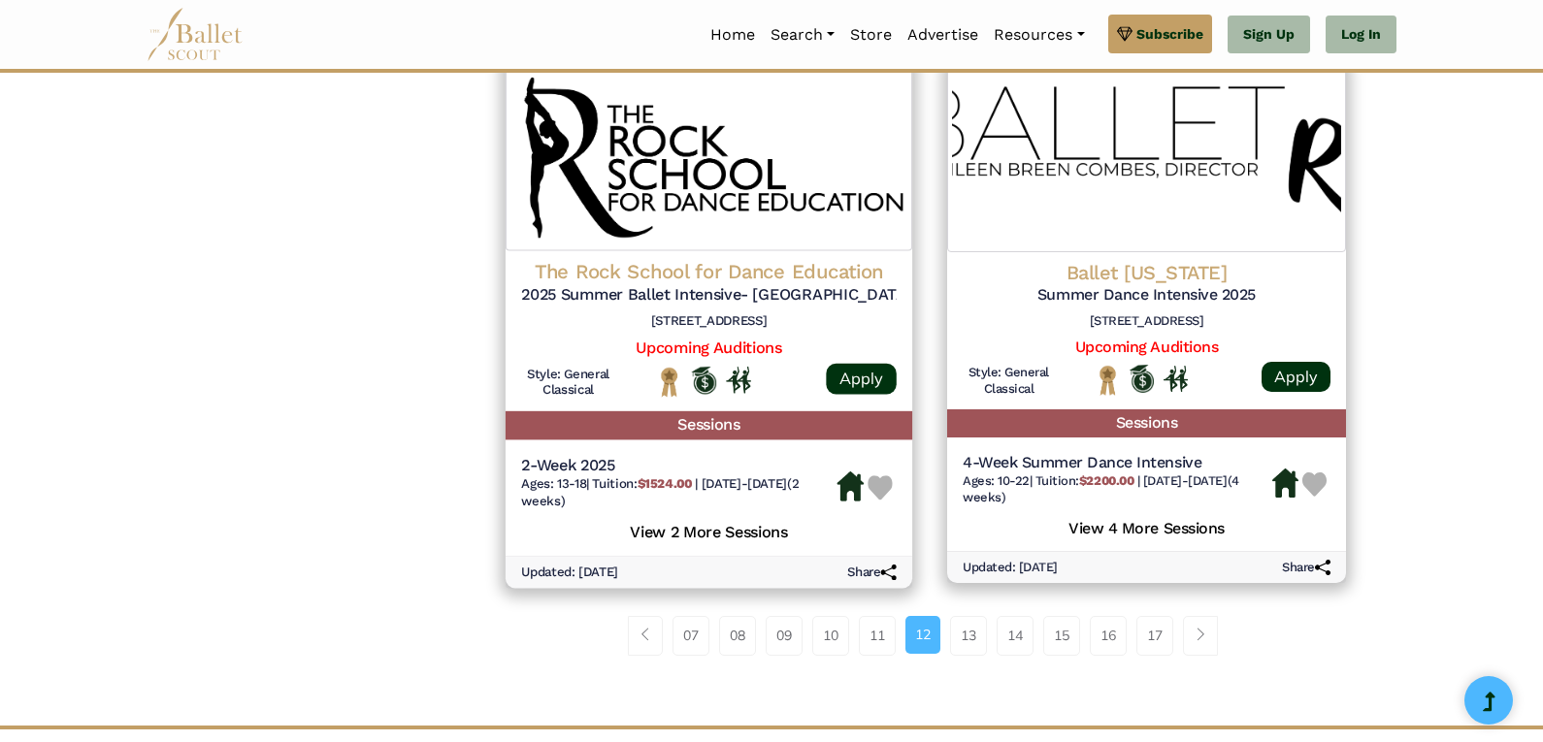
scroll to position [2621, 0]
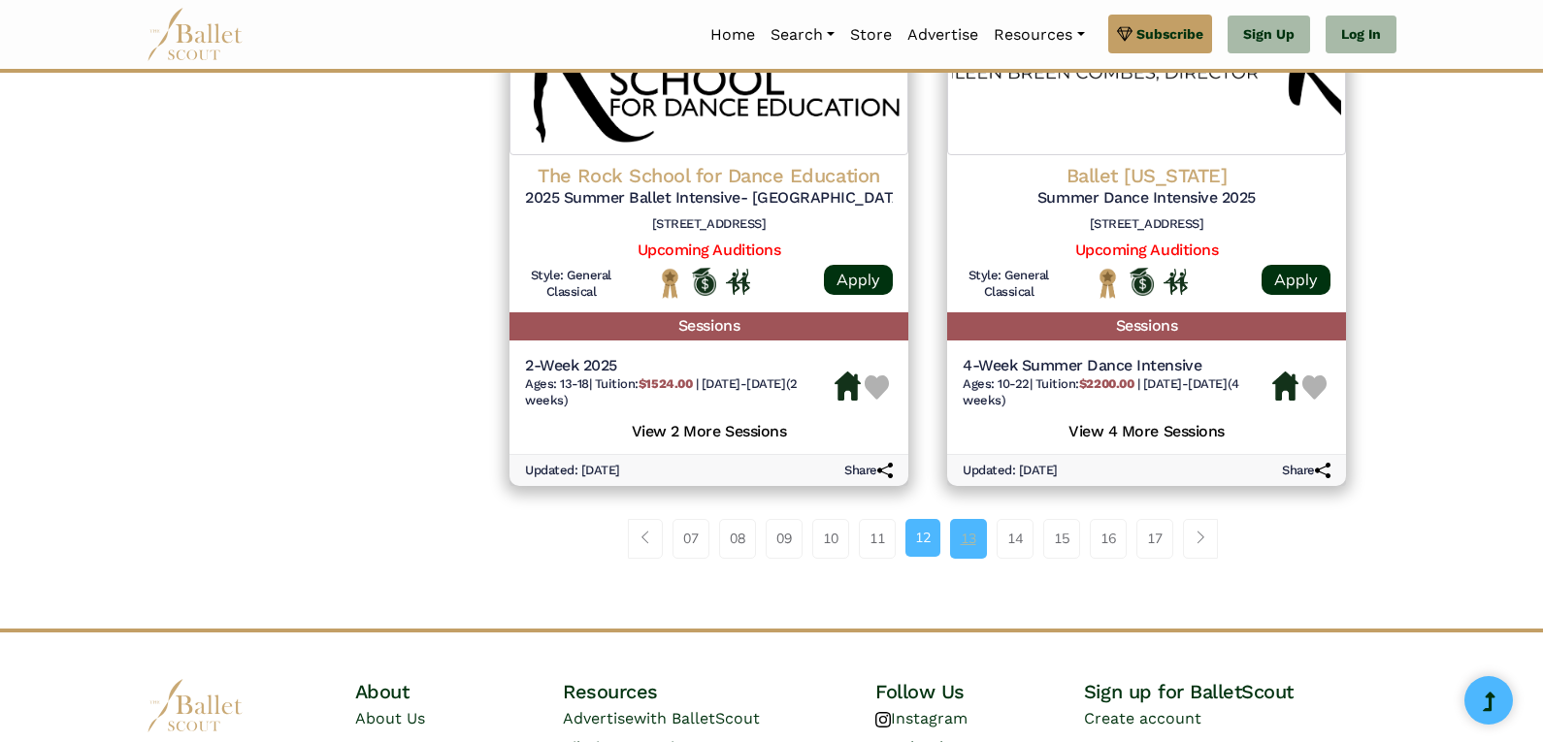
click at [971, 558] on link "13" at bounding box center [968, 538] width 37 height 39
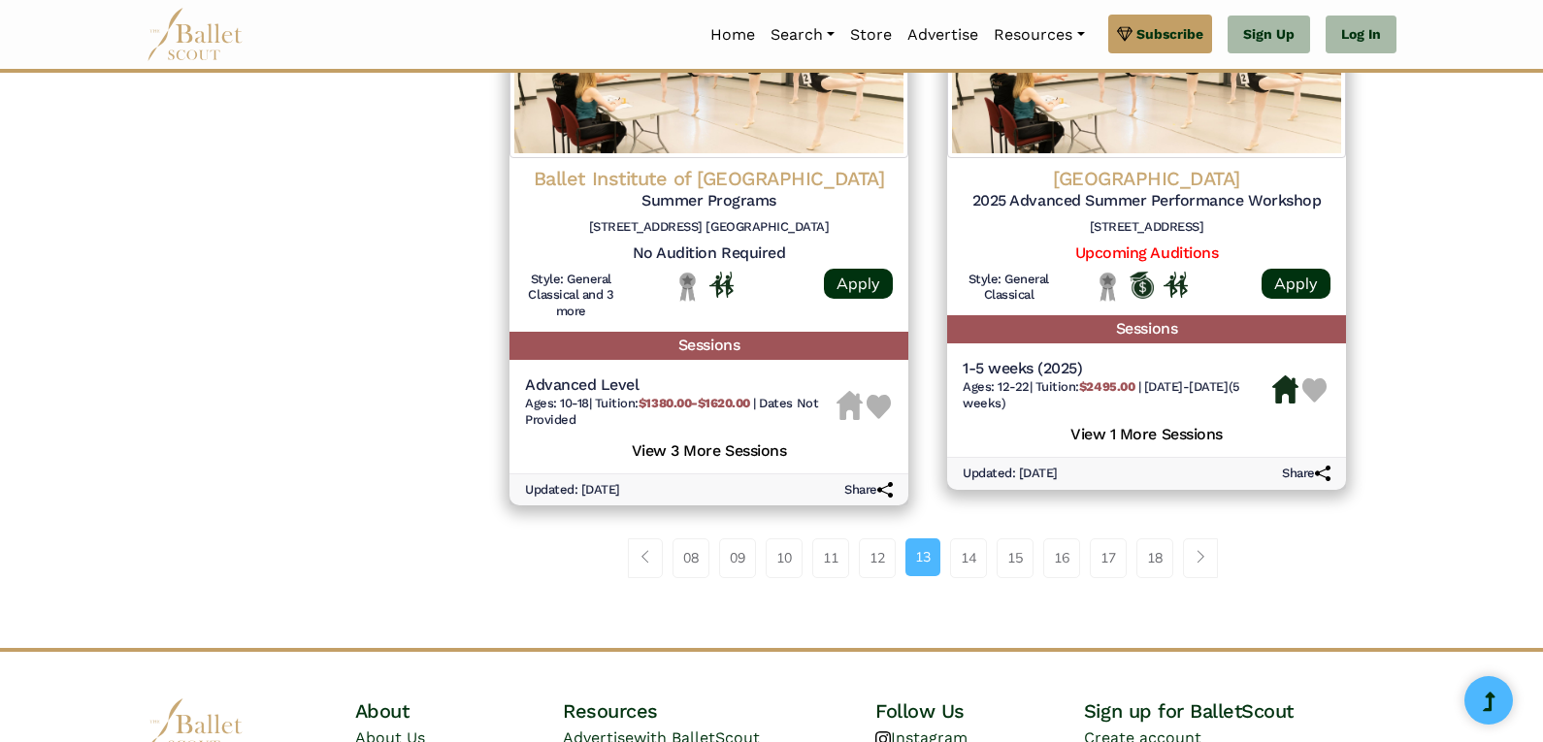
scroll to position [2621, 0]
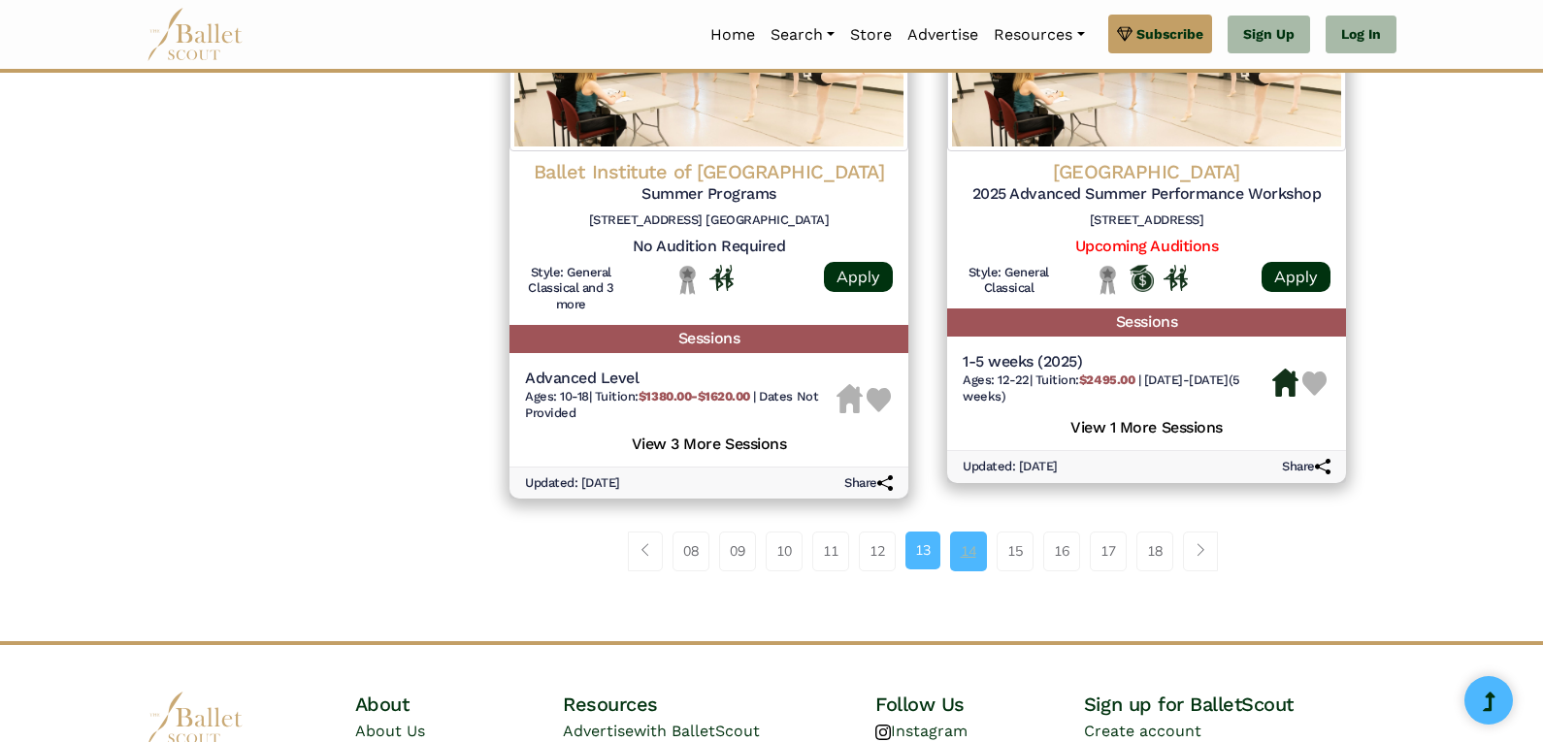
click at [973, 571] on link "14" at bounding box center [968, 551] width 37 height 39
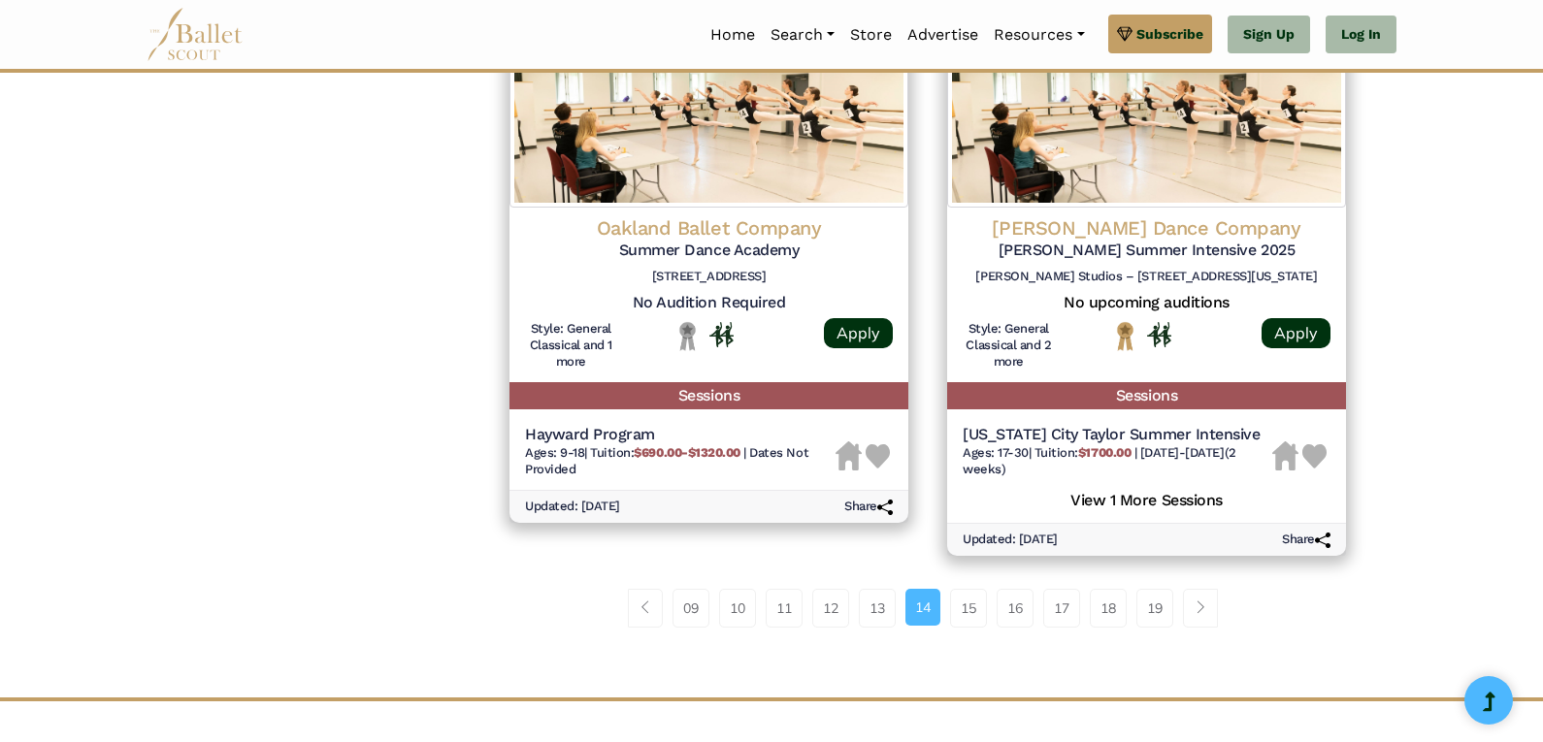
scroll to position [2718, 0]
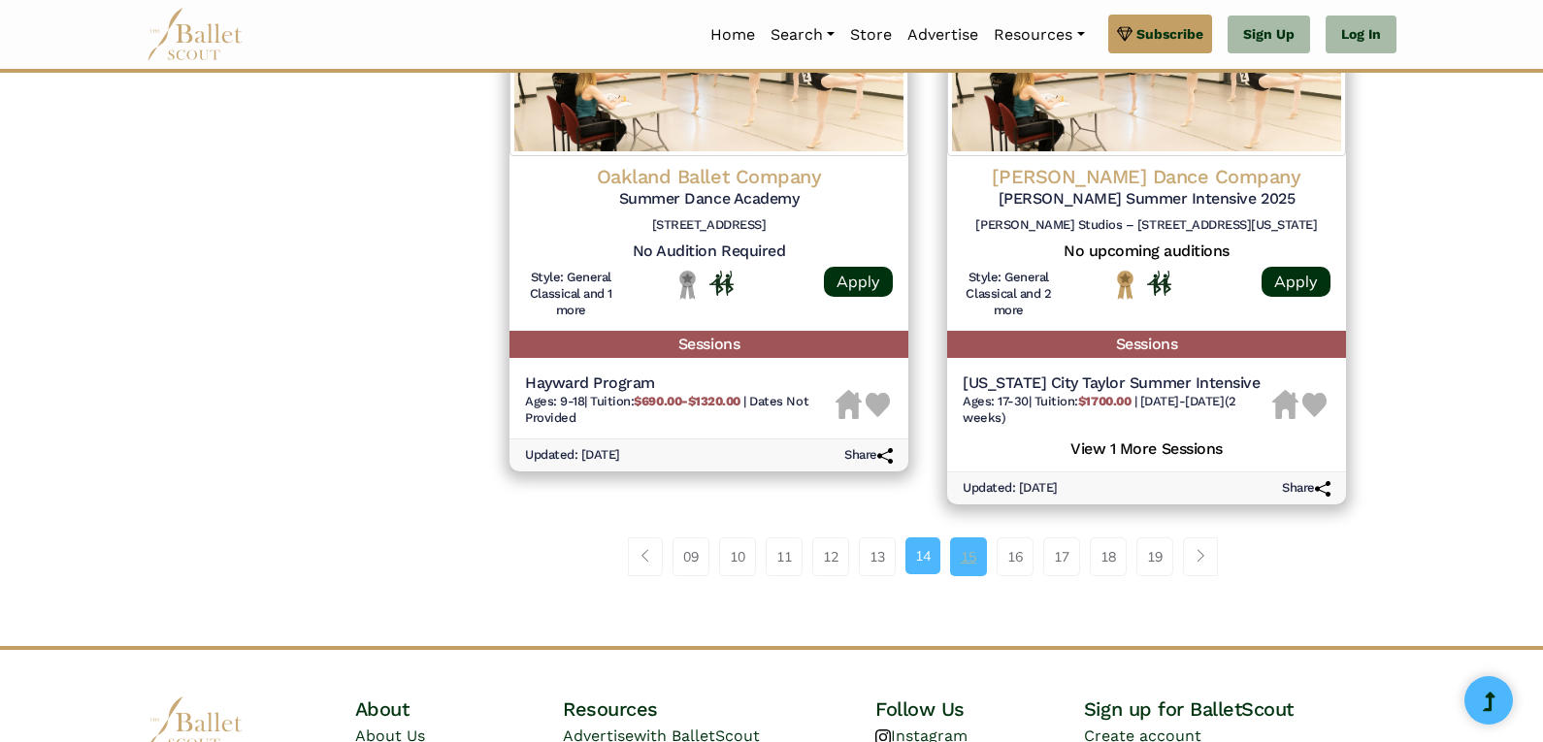
click at [972, 564] on link "15" at bounding box center [968, 557] width 37 height 39
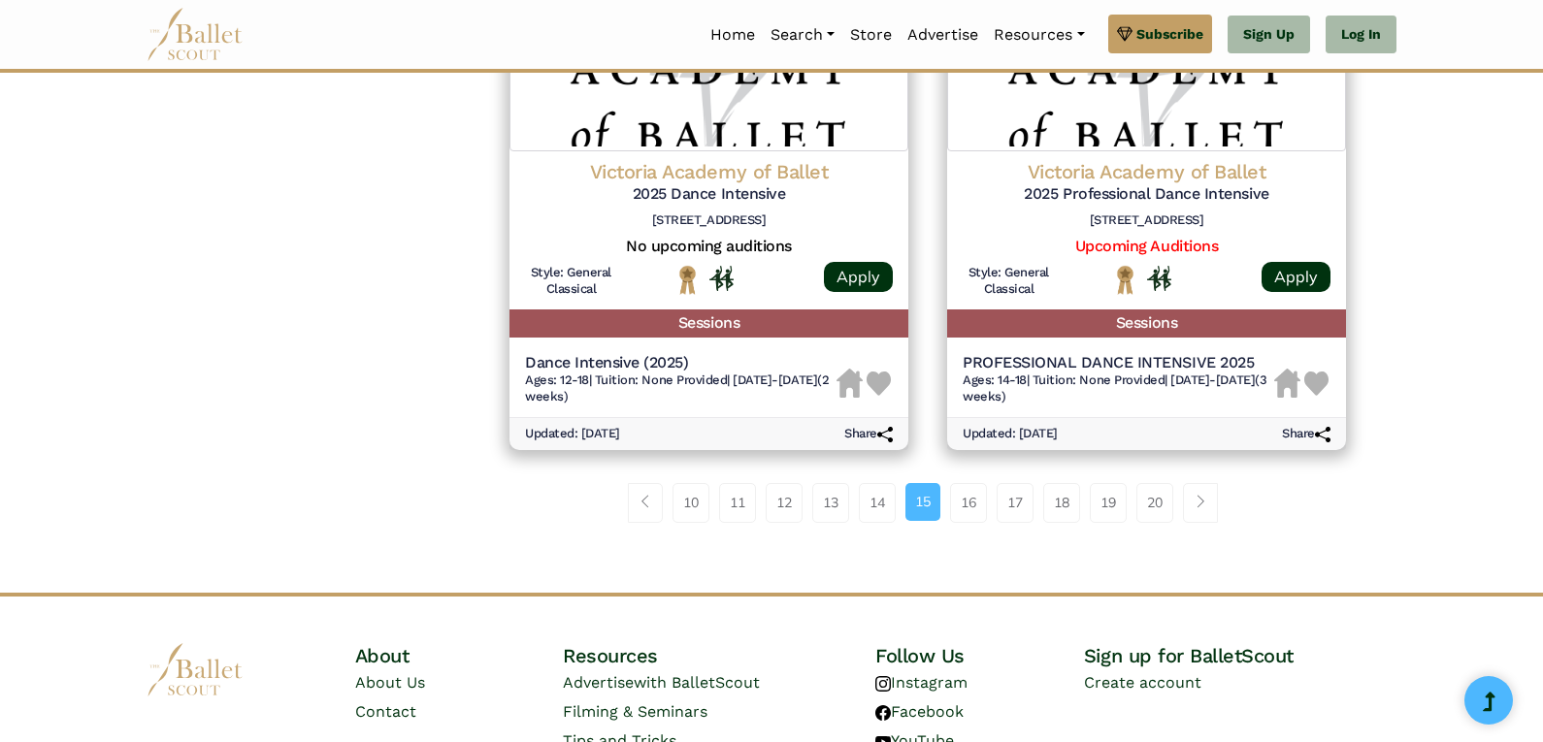
scroll to position [2776, 0]
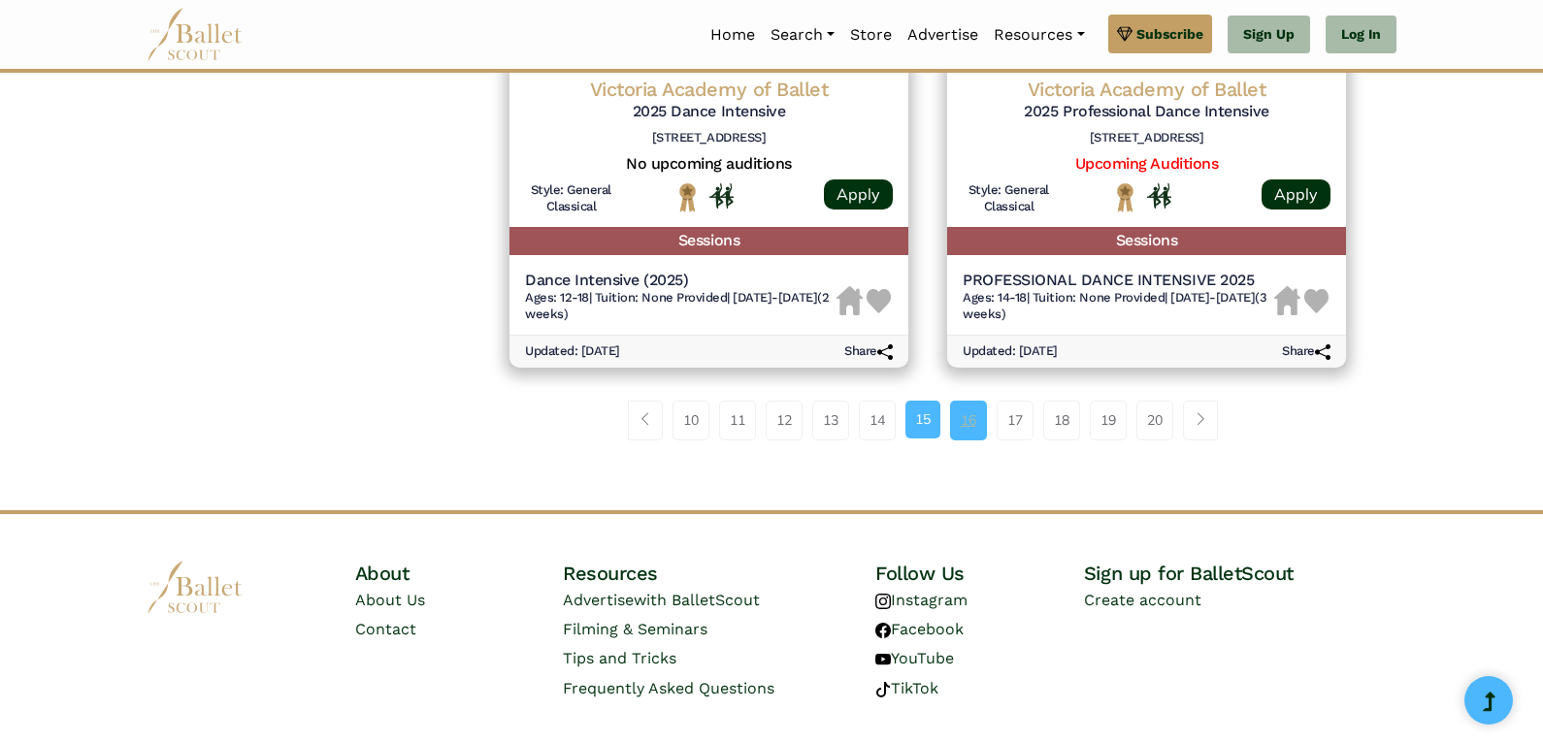
click at [976, 401] on link "16" at bounding box center [968, 420] width 37 height 39
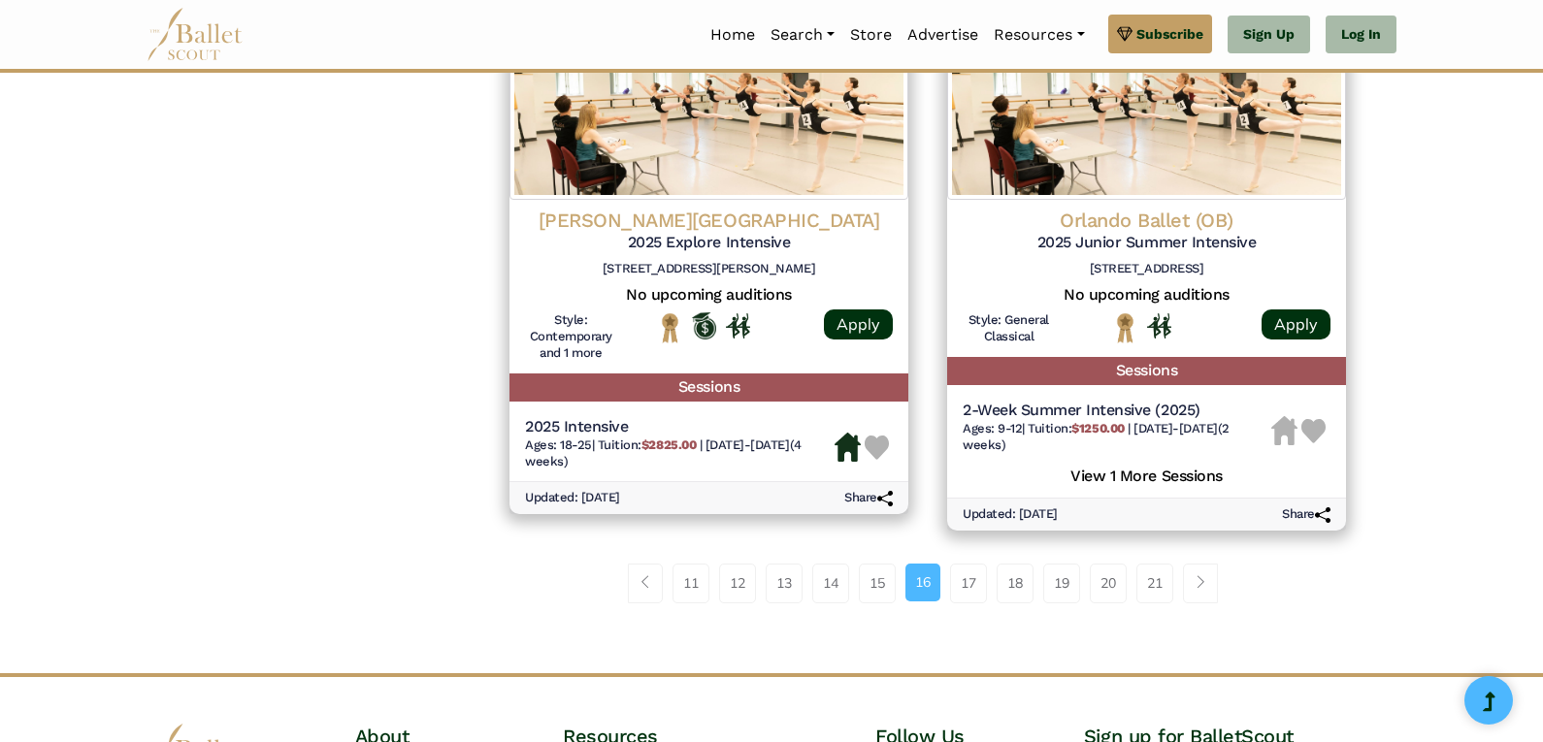
scroll to position [2621, 0]
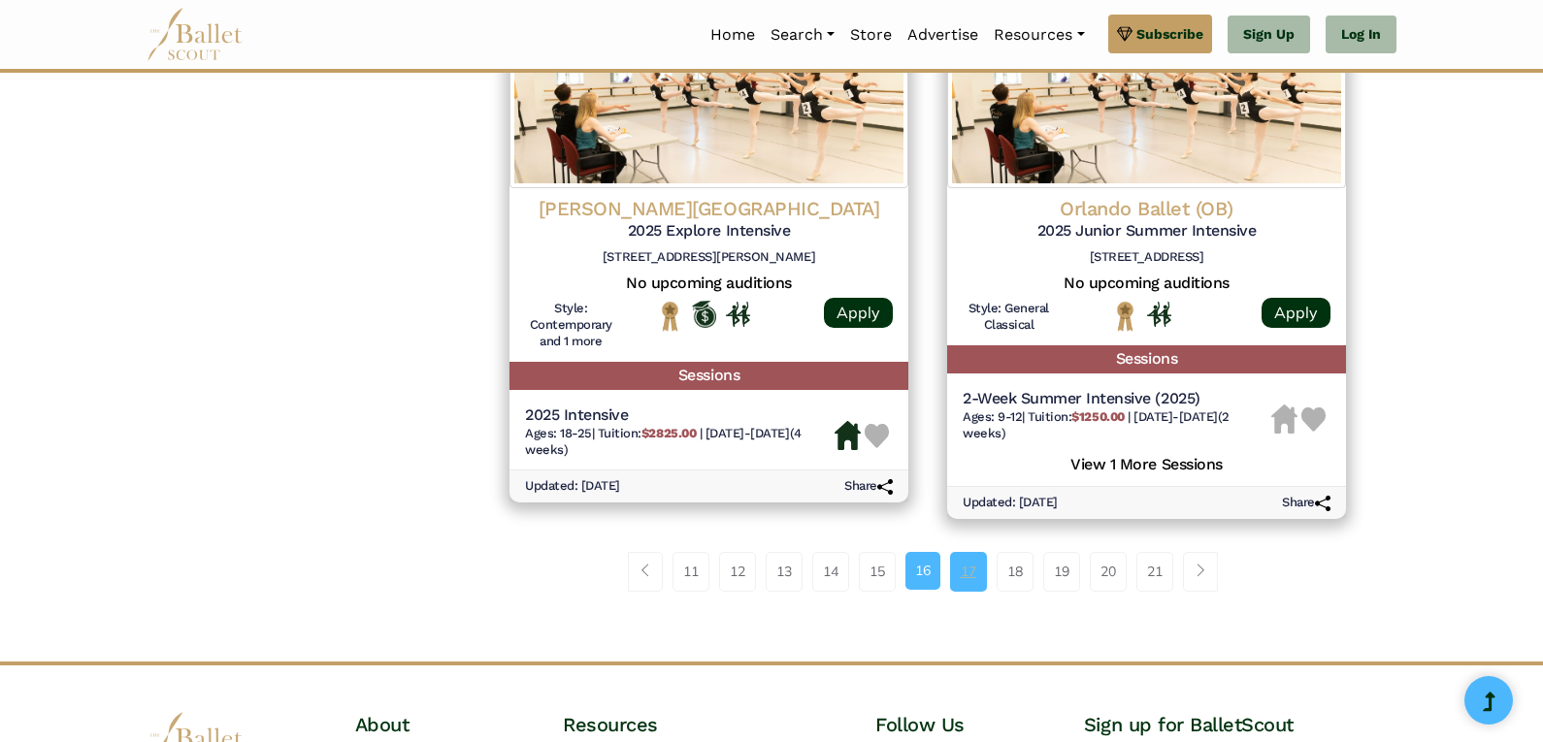
click at [979, 583] on link "17" at bounding box center [968, 571] width 37 height 39
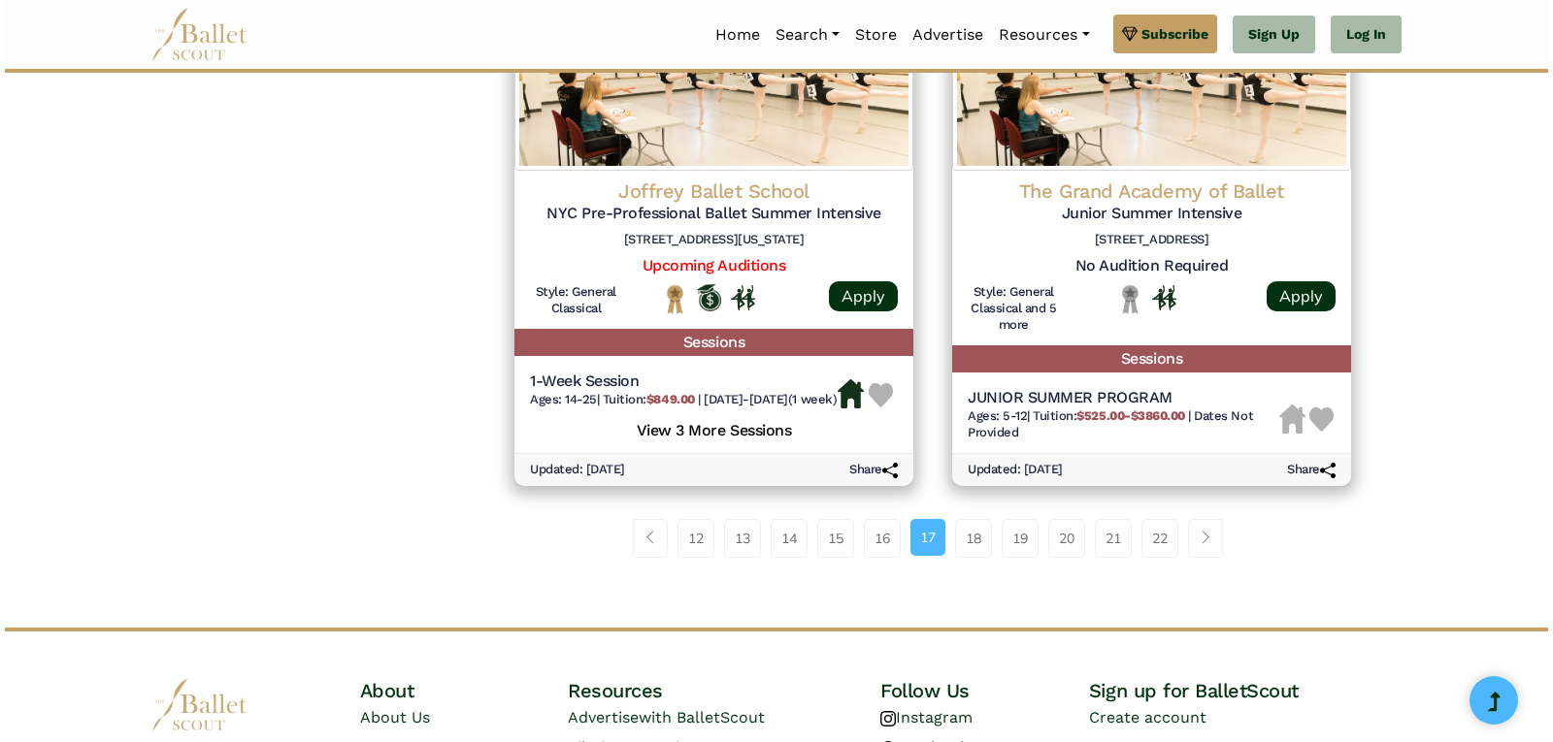
scroll to position [2718, 0]
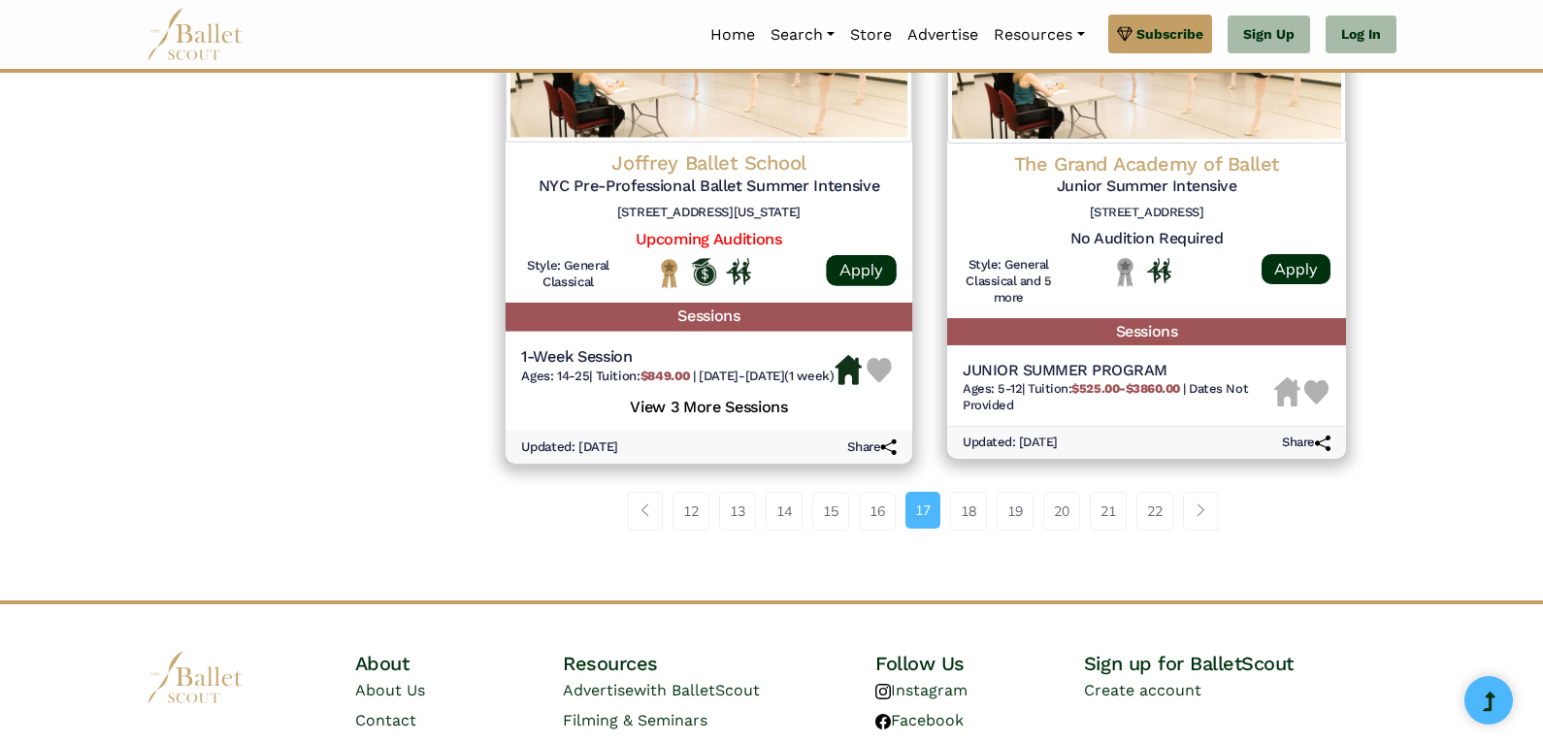
click at [677, 412] on h5 "View 3 More Sessions" at bounding box center [709, 405] width 376 height 25
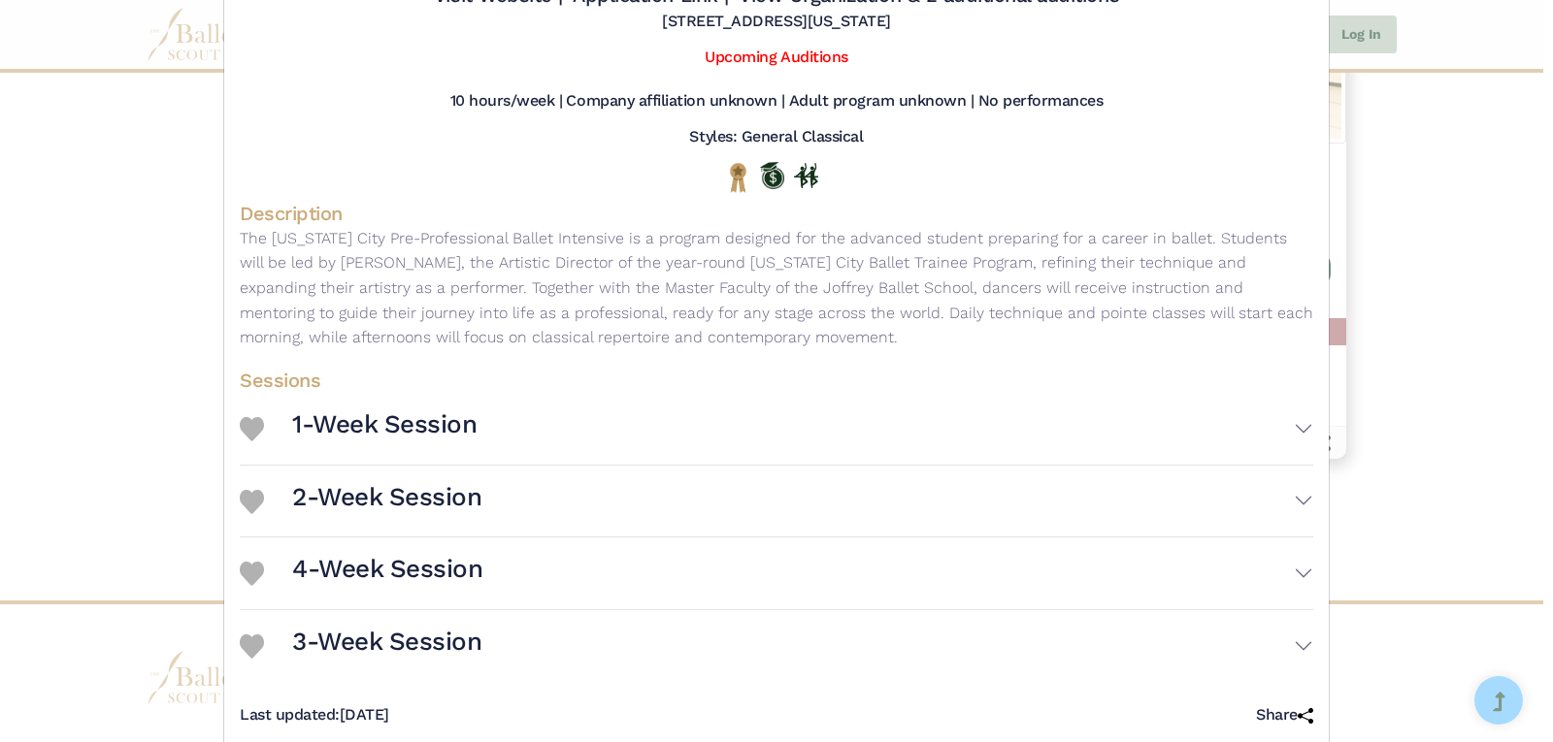
scroll to position [196, 0]
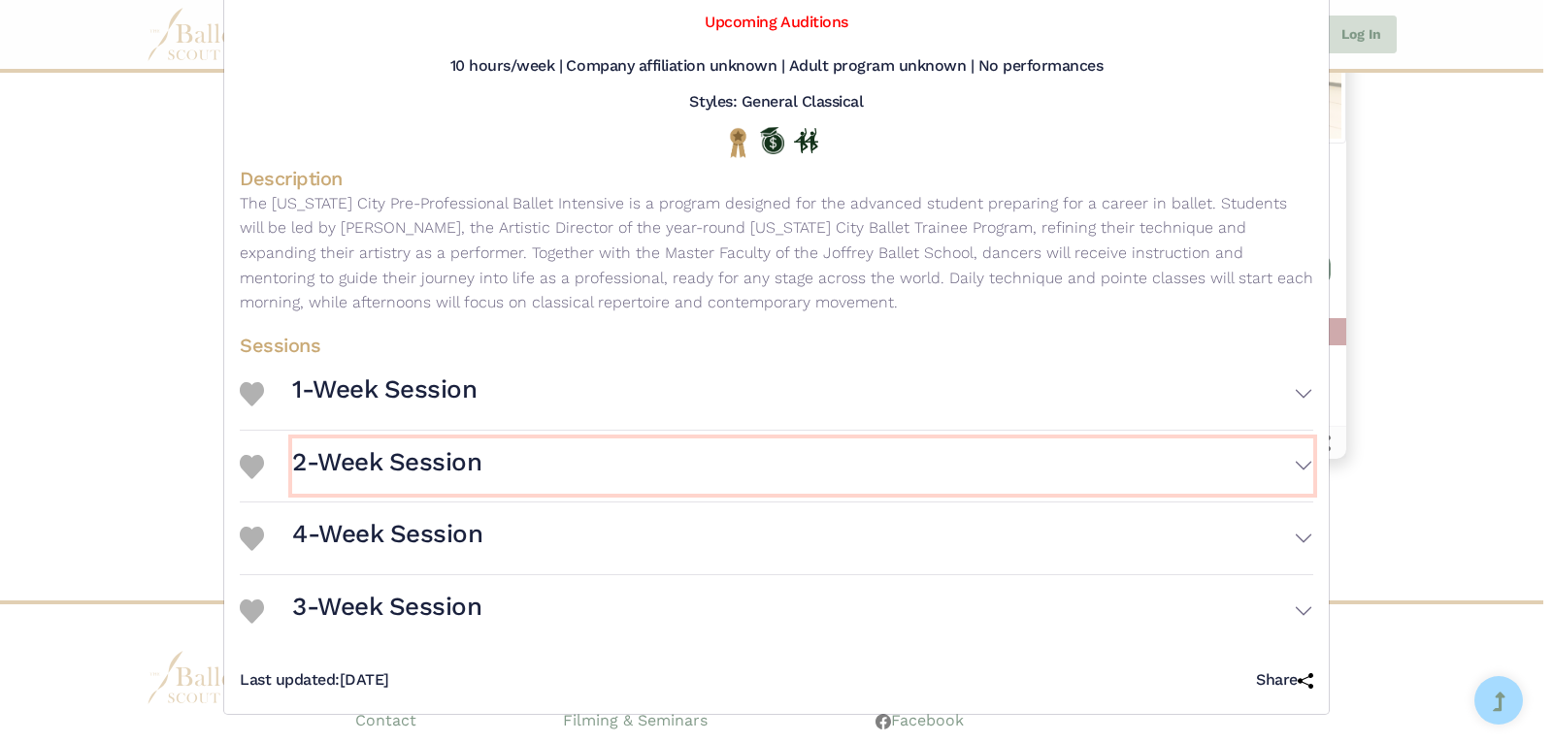
click at [475, 468] on h3 "2-Week Session" at bounding box center [386, 462] width 189 height 33
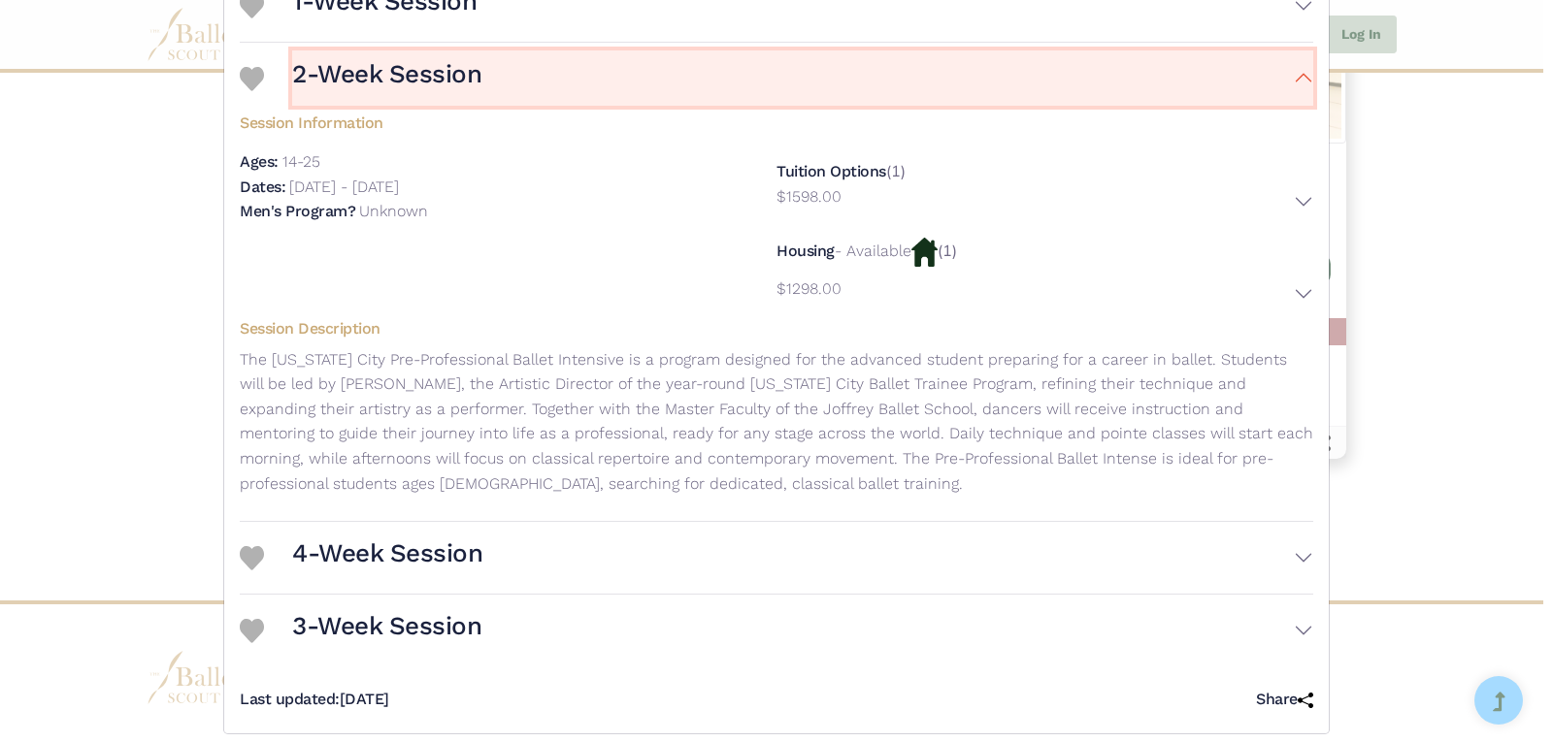
scroll to position [604, 0]
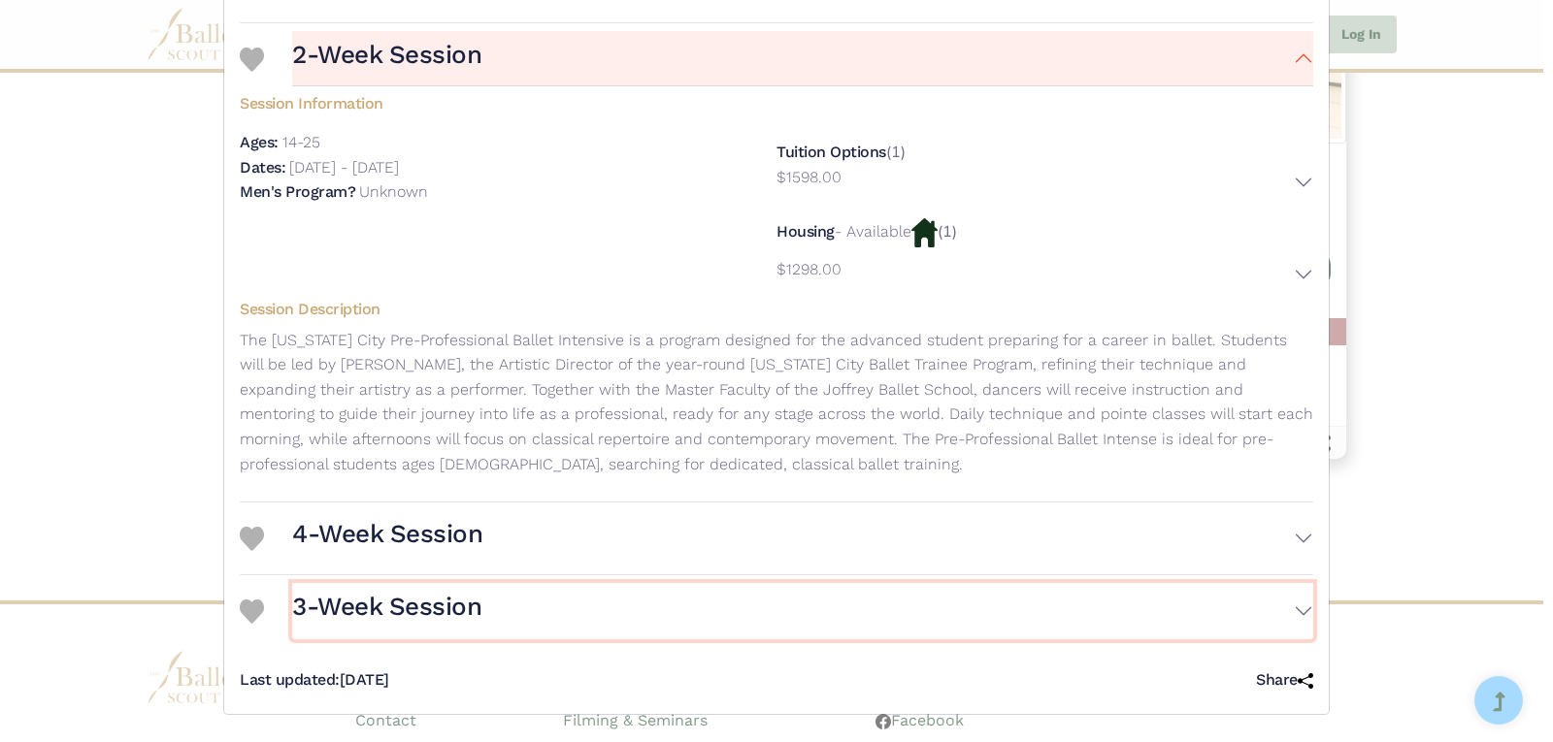
click at [375, 600] on h3 "3-Week Session" at bounding box center [386, 607] width 189 height 33
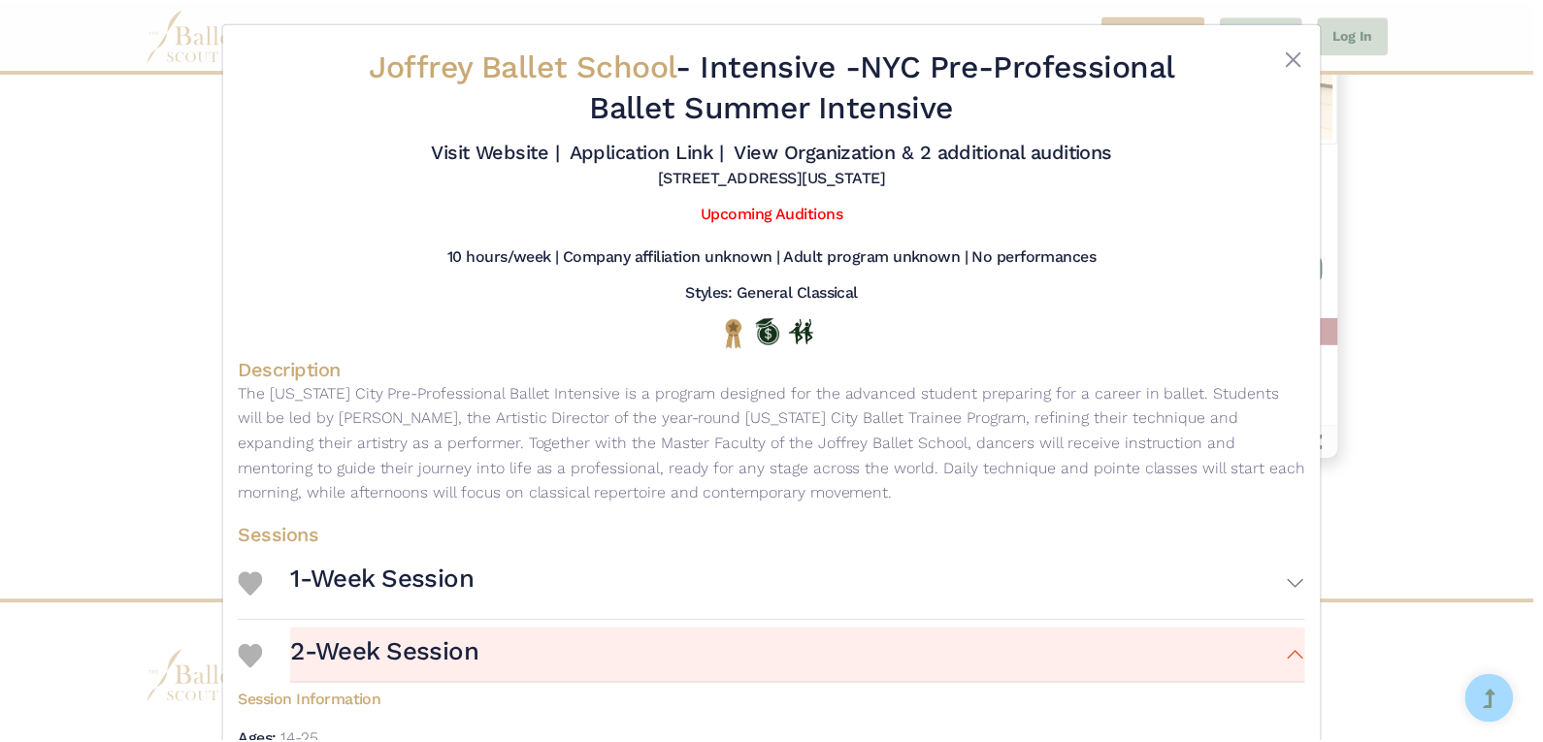
scroll to position [0, 0]
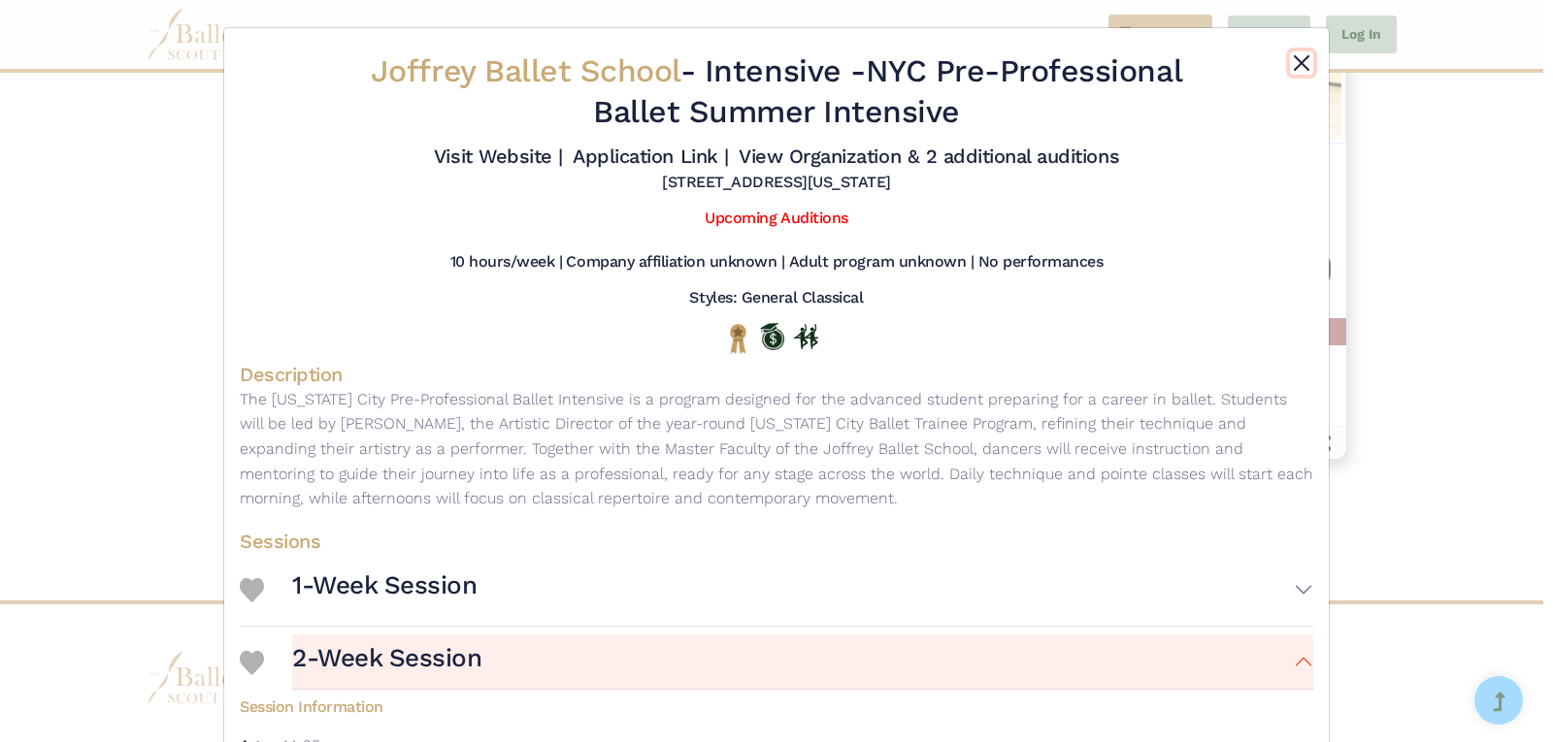
click at [1299, 53] on button "Close" at bounding box center [1301, 62] width 23 height 23
